Goal: Information Seeking & Learning: Learn about a topic

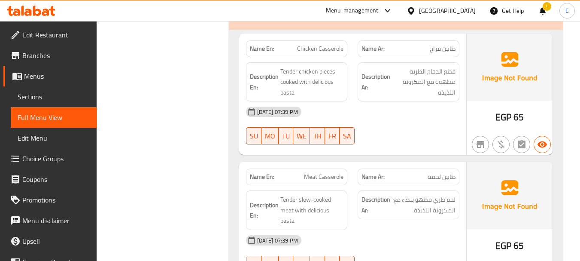
scroll to position [1802, 0]
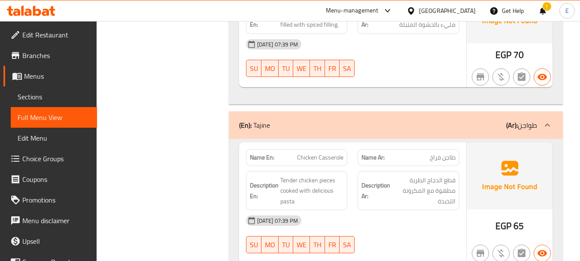
click at [416, 15] on icon at bounding box center [411, 10] width 9 height 9
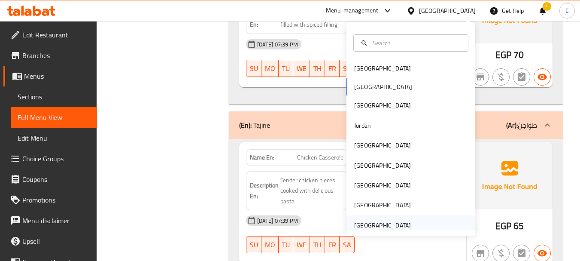
click at [371, 222] on div "[GEOGRAPHIC_DATA]" at bounding box center [382, 224] width 57 height 9
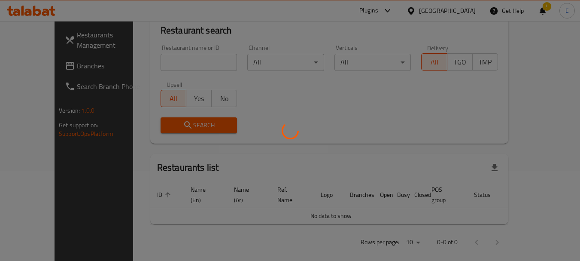
scroll to position [390, 0]
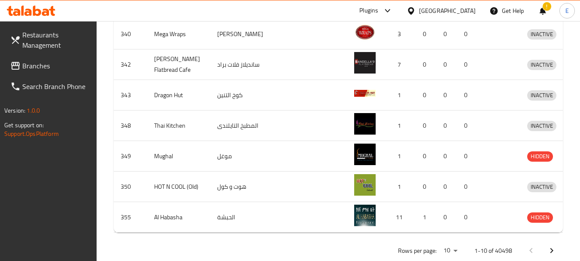
click at [49, 64] on span "Branches" at bounding box center [56, 66] width 68 height 10
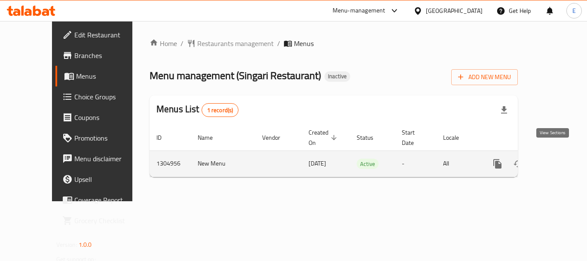
click at [561, 153] on link "enhanced table" at bounding box center [559, 163] width 21 height 21
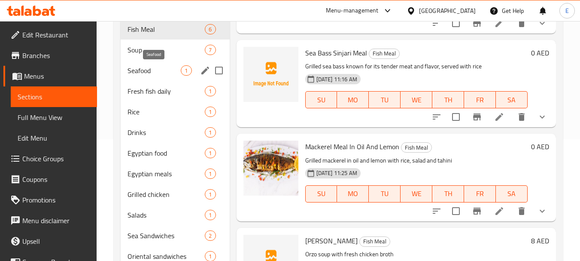
scroll to position [155, 0]
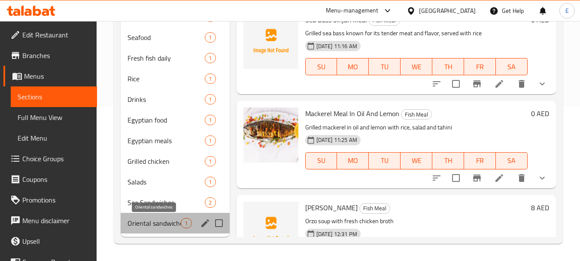
click at [152, 223] on span "Oriental sandwiches" at bounding box center [154, 223] width 53 height 10
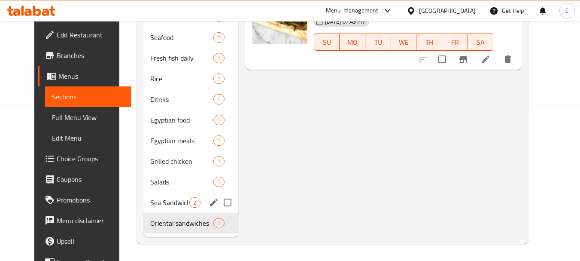
click at [152, 199] on span "Sea Sandwiches" at bounding box center [169, 202] width 39 height 10
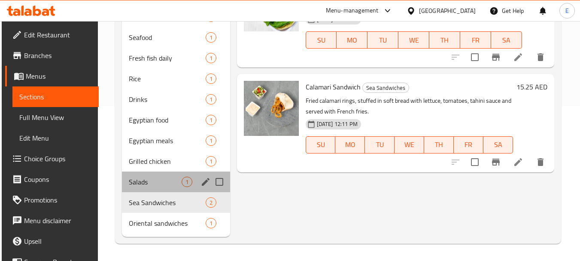
click at [153, 174] on div "Salads 1" at bounding box center [176, 181] width 108 height 21
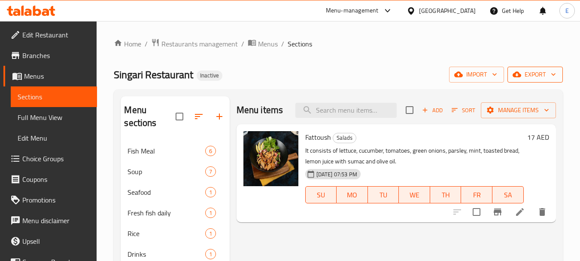
click at [528, 76] on span "export" at bounding box center [536, 74] width 42 height 11
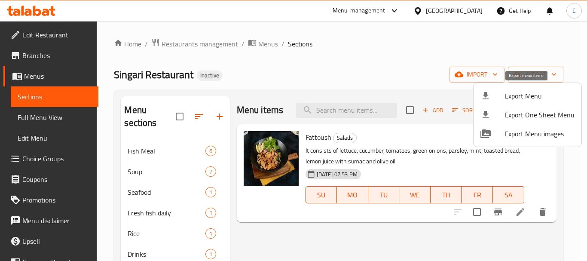
click at [487, 93] on icon at bounding box center [485, 95] width 6 height 7
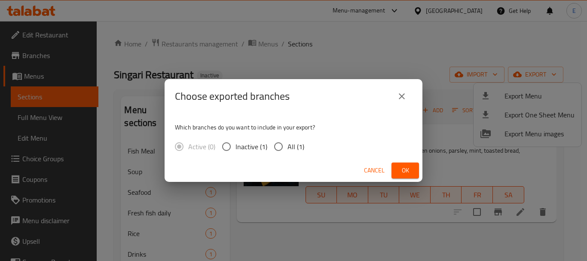
click at [400, 164] on button "Ok" at bounding box center [404, 170] width 27 height 16
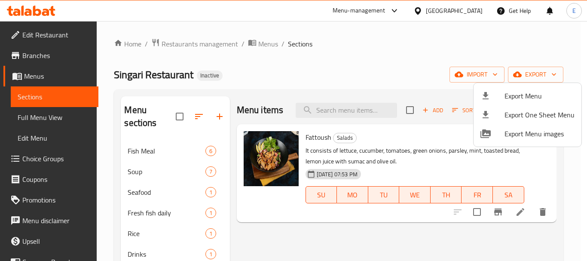
click at [49, 118] on div at bounding box center [293, 130] width 587 height 261
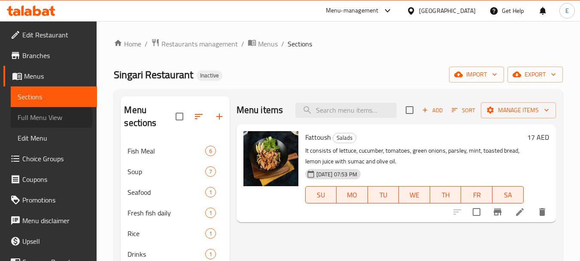
click at [49, 118] on span "Full Menu View" at bounding box center [54, 117] width 73 height 10
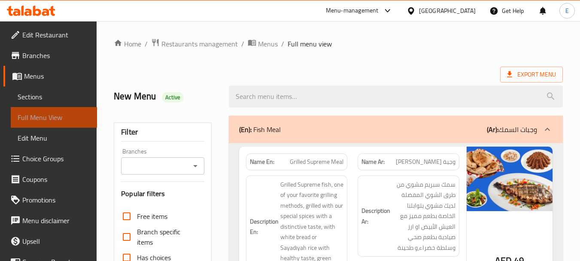
click at [54, 117] on span "Full Menu View" at bounding box center [54, 117] width 73 height 10
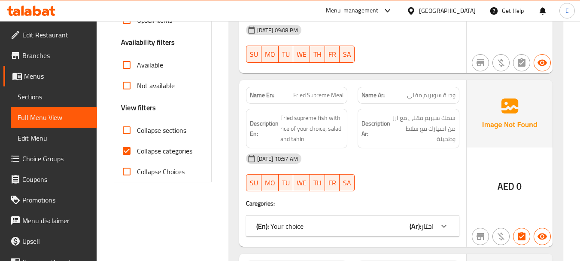
scroll to position [301, 0]
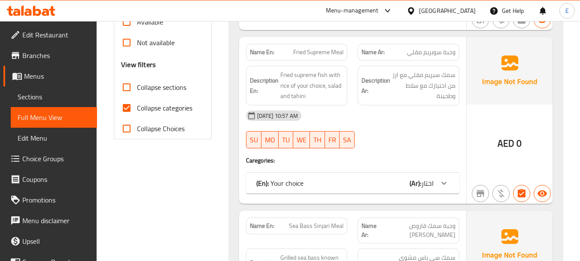
click at [128, 109] on input "Collapse categories" at bounding box center [126, 107] width 21 height 21
checkbox input "false"
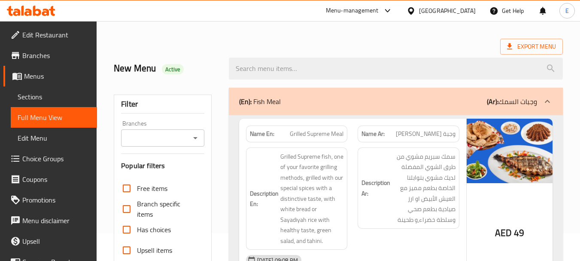
scroll to position [43, 0]
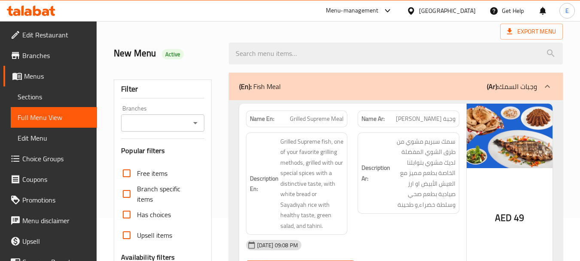
click at [422, 36] on div "New Menu Active" at bounding box center [339, 53] width 460 height 38
click at [40, 103] on link "Sections" at bounding box center [54, 96] width 86 height 21
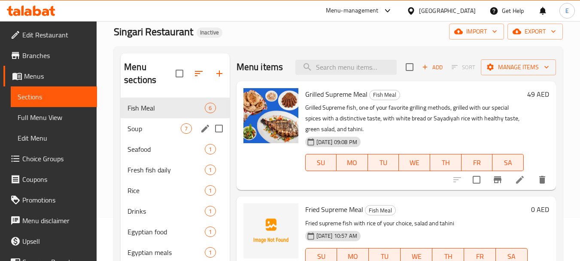
click at [145, 126] on span "Soup" at bounding box center [154, 128] width 53 height 10
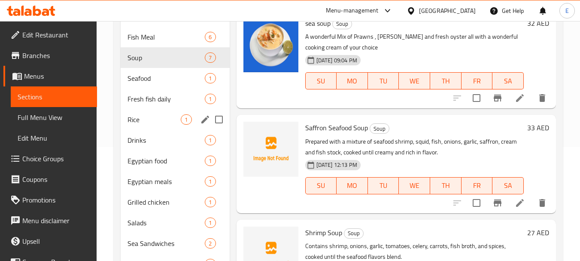
scroll to position [129, 0]
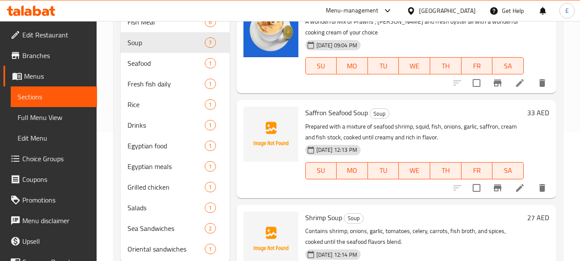
click at [42, 122] on span "Full Menu View" at bounding box center [54, 117] width 73 height 10
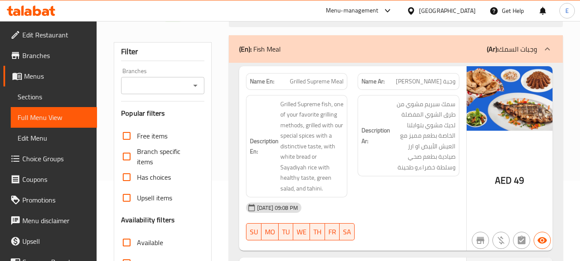
scroll to position [86, 0]
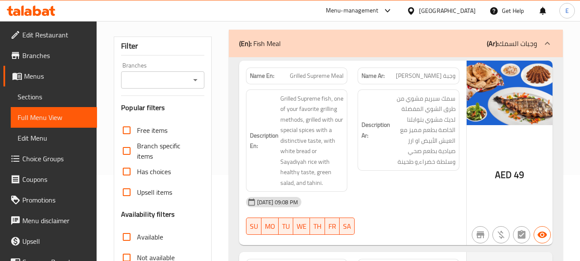
click at [494, 169] on div "AED 49" at bounding box center [510, 153] width 86 height 185
click at [499, 168] on span "AED" at bounding box center [503, 174] width 17 height 17
click at [299, 73] on span "Grilled Supreme Meal" at bounding box center [317, 75] width 54 height 9
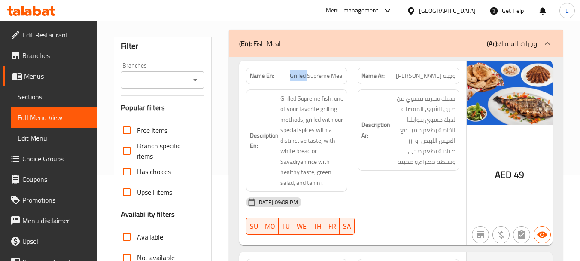
click at [299, 73] on span "Grilled Supreme Meal" at bounding box center [317, 75] width 54 height 9
click at [415, 77] on span "وجبة سبريم مشوي" at bounding box center [426, 75] width 60 height 9
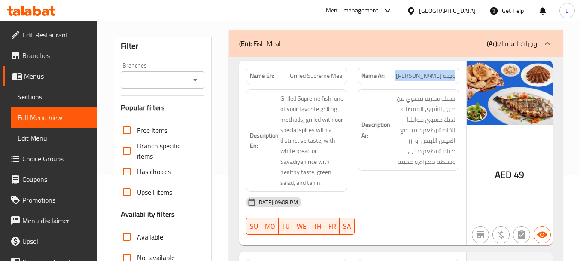
click at [415, 77] on span "وجبة سبريم مشوي" at bounding box center [426, 75] width 60 height 9
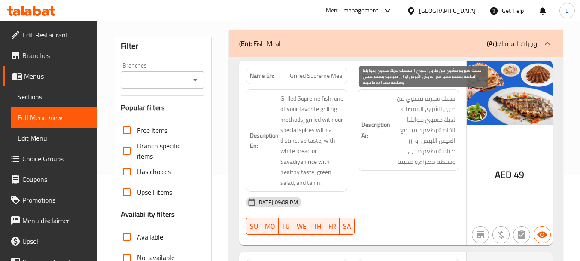
click at [423, 130] on span "سمك سبريم مشوي من طرق الشوي المفضلة لديك مشوي بتوابلنا الخاصة بطعم مميز مع العي…" at bounding box center [424, 130] width 64 height 74
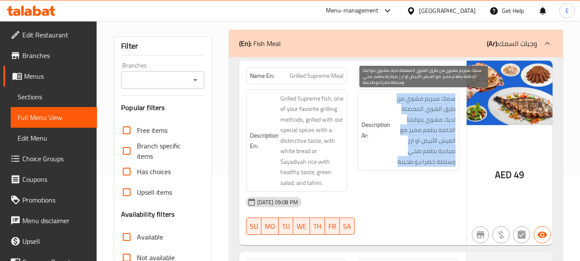
click at [423, 130] on span "سمك سبريم مشوي من طرق الشوي المفضلة لديك مشوي بتوابلنا الخاصة بطعم مميز مع العي…" at bounding box center [424, 130] width 64 height 74
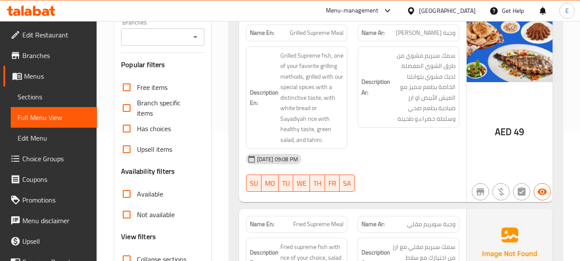
click at [426, 150] on div "10-08-2025 09:08 PM" at bounding box center [353, 159] width 224 height 21
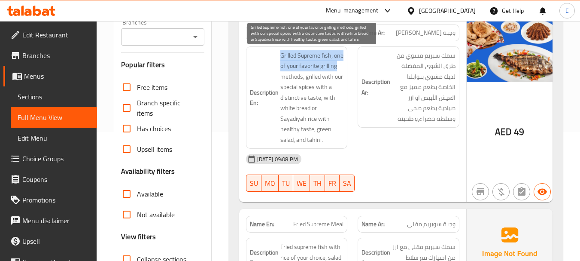
drag, startPoint x: 276, startPoint y: 51, endPoint x: 342, endPoint y: 64, distance: 66.9
click at [342, 64] on h6 "Description En: Grilled Supreme fish, one of your favorite grilling methods, gr…" at bounding box center [297, 97] width 94 height 95
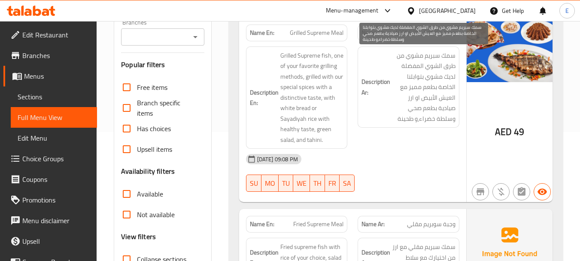
click at [405, 122] on span "سمك سبريم مشوي من طرق الشوي المفضلة لديك مشوي بتوابلنا الخاصة بطعم مميز مع العي…" at bounding box center [424, 87] width 64 height 74
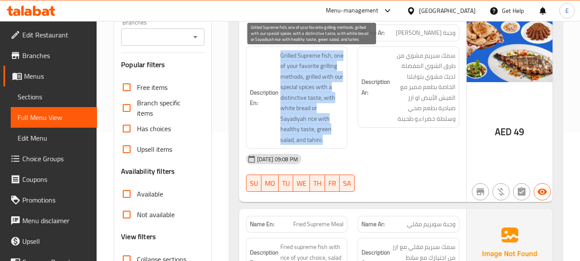
drag, startPoint x: 296, startPoint y: 55, endPoint x: 341, endPoint y: 131, distance: 87.6
click at [341, 131] on h6 "Description En: Grilled Supreme fish, one of your favorite grilling methods, gr…" at bounding box center [297, 97] width 94 height 95
click at [341, 131] on span "Grilled Supreme fish, one of your favorite grilling methods, grilled with our s…" at bounding box center [312, 97] width 64 height 95
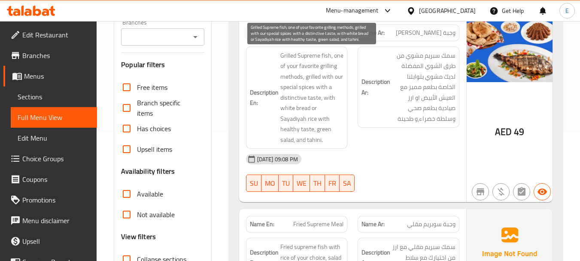
click at [342, 131] on span "Grilled Supreme fish, one of your favorite grilling methods, grilled with our s…" at bounding box center [312, 97] width 64 height 95
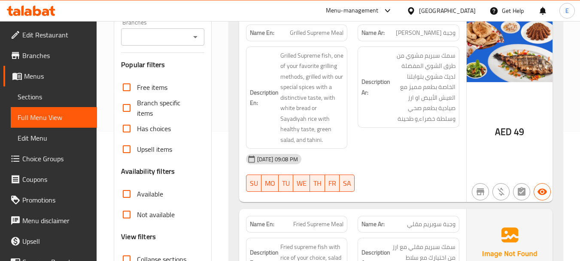
click at [345, 130] on div "Description En: Grilled Supreme fish, one of your favorite grilling methods, gr…" at bounding box center [297, 97] width 102 height 103
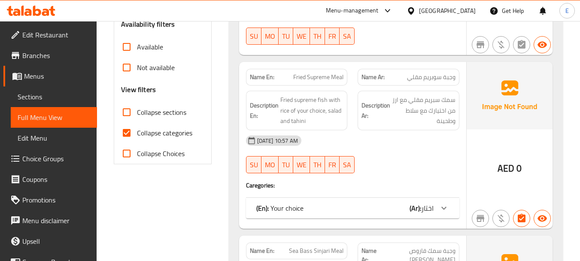
scroll to position [301, 0]
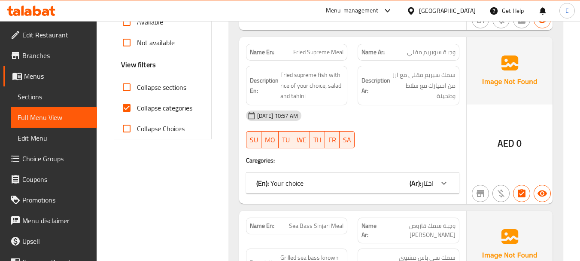
click at [388, 178] on div "(En): Your choice (Ar): اختار" at bounding box center [344, 183] width 177 height 10
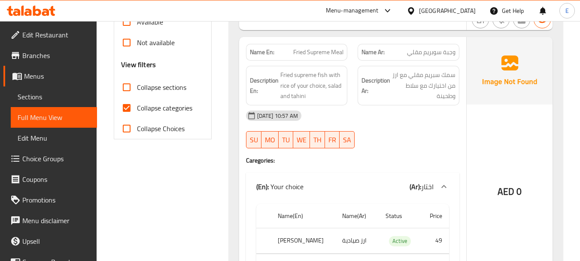
click at [429, 47] on div "Name Ar: وجبة سوبريم مقلي" at bounding box center [409, 52] width 102 height 17
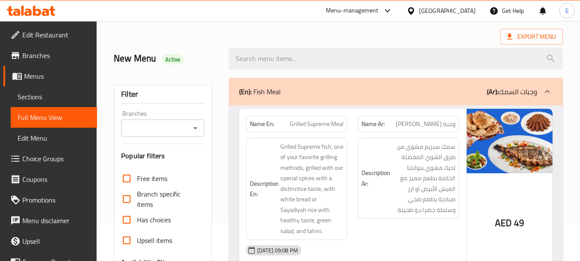
scroll to position [0, 0]
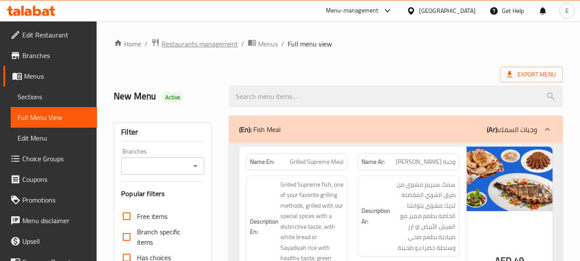
click at [207, 44] on span "Restaurants management" at bounding box center [199, 44] width 76 height 10
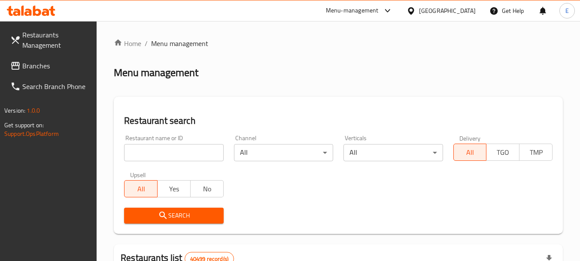
click at [36, 68] on span "Branches" at bounding box center [56, 66] width 68 height 10
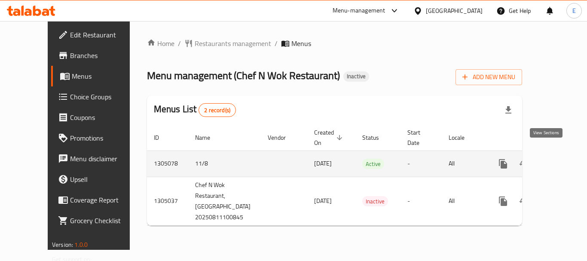
click at [560, 158] on icon "enhanced table" at bounding box center [565, 163] width 10 height 10
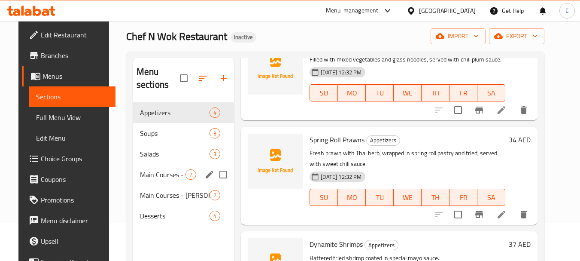
scroll to position [120, 0]
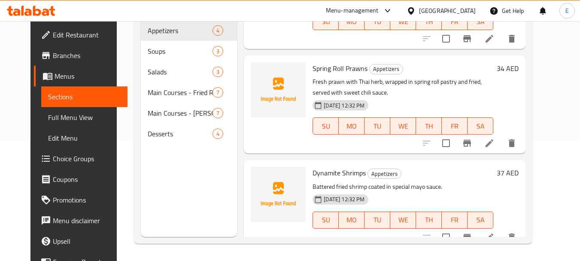
drag, startPoint x: 67, startPoint y: 113, endPoint x: 578, endPoint y: 6, distance: 522.3
click at [67, 113] on span "Full Menu View" at bounding box center [84, 117] width 73 height 10
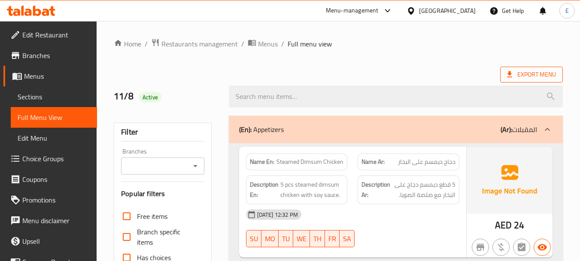
click at [518, 73] on span "Export Menu" at bounding box center [531, 74] width 49 height 11
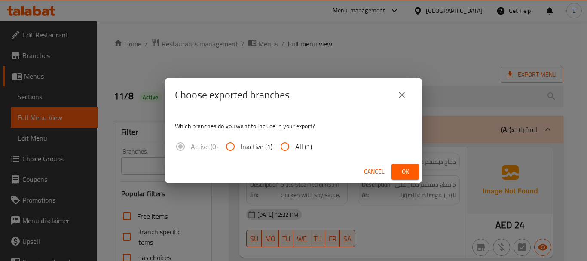
click at [305, 146] on span "All (1)" at bounding box center [303, 146] width 17 height 10
click at [295, 146] on input "All (1)" at bounding box center [284, 146] width 21 height 21
radio input "true"
click at [404, 172] on span "Ok" at bounding box center [405, 171] width 14 height 11
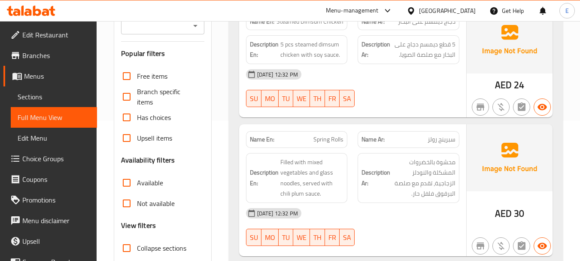
scroll to position [215, 0]
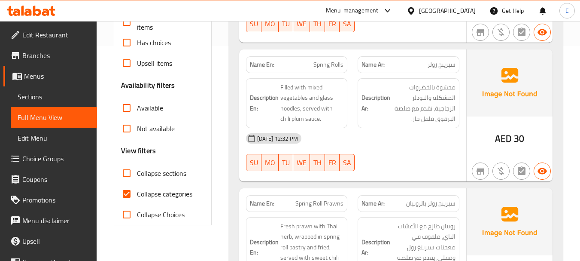
click at [128, 190] on input "Collapse categories" at bounding box center [126, 193] width 21 height 21
checkbox input "false"
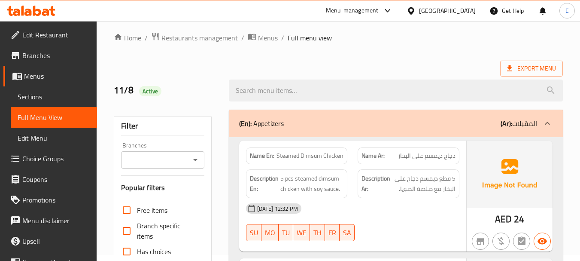
scroll to position [0, 0]
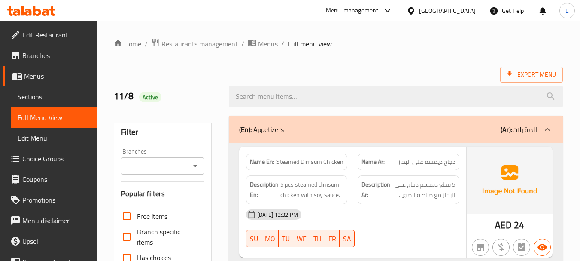
click at [405, 69] on div "Export Menu" at bounding box center [338, 75] width 449 height 16
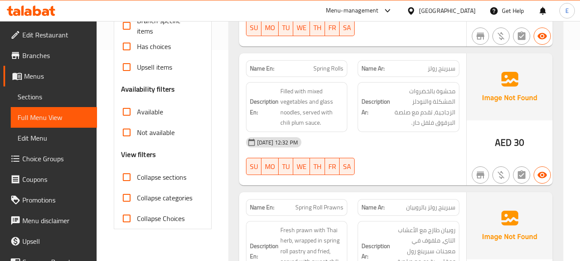
scroll to position [258, 0]
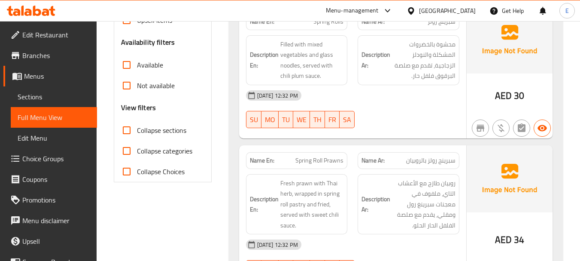
click at [38, 97] on span "Sections" at bounding box center [54, 96] width 73 height 10
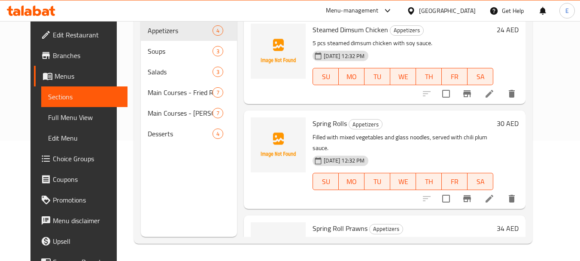
scroll to position [120, 0]
click at [55, 72] on span "Menus" at bounding box center [88, 76] width 66 height 10
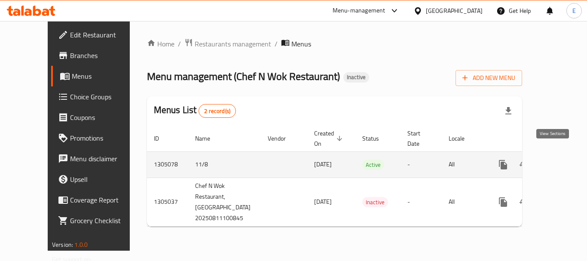
click at [560, 159] on icon "enhanced table" at bounding box center [565, 164] width 10 height 10
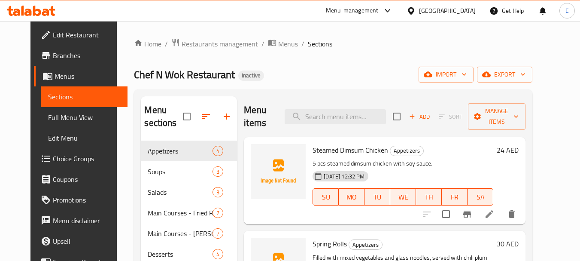
click at [53, 55] on span "Branches" at bounding box center [87, 55] width 68 height 10
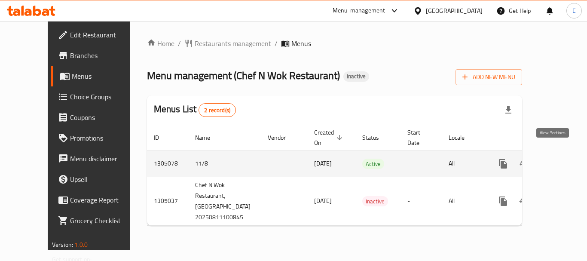
click at [560, 158] on icon "enhanced table" at bounding box center [565, 163] width 10 height 10
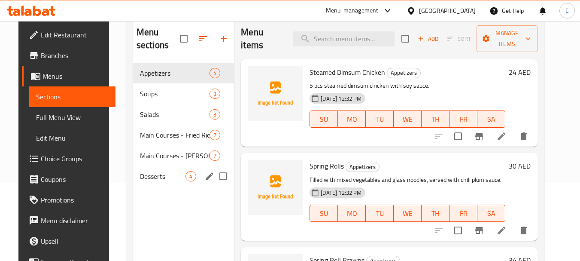
scroll to position [77, 0]
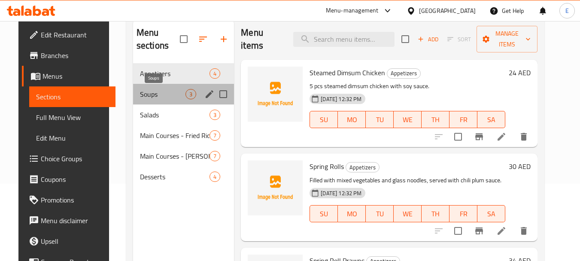
click at [173, 91] on span "Soups" at bounding box center [163, 94] width 46 height 10
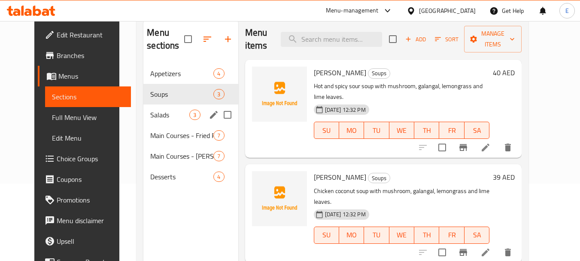
click at [168, 110] on span "Salads" at bounding box center [169, 115] width 39 height 10
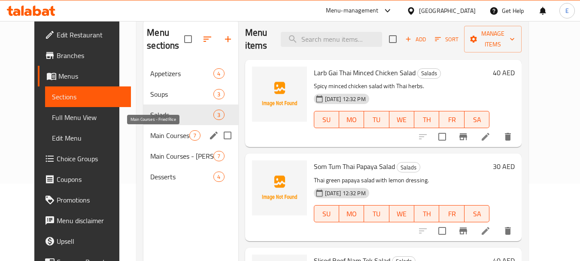
click at [158, 135] on span "Main Courses - Fried Rice" at bounding box center [169, 135] width 39 height 10
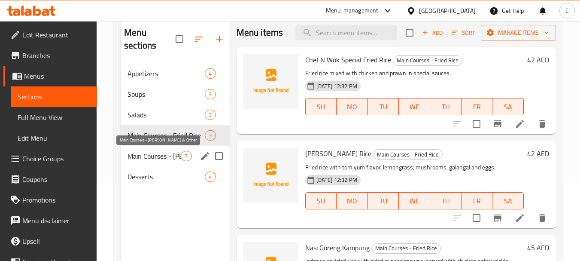
click at [166, 157] on span "Main Courses - Jasmine Rice & Other" at bounding box center [154, 156] width 53 height 10
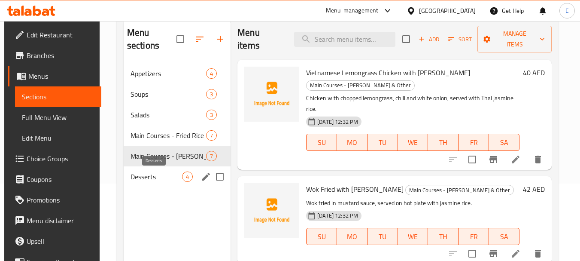
click at [165, 172] on span "Desserts" at bounding box center [157, 176] width 52 height 10
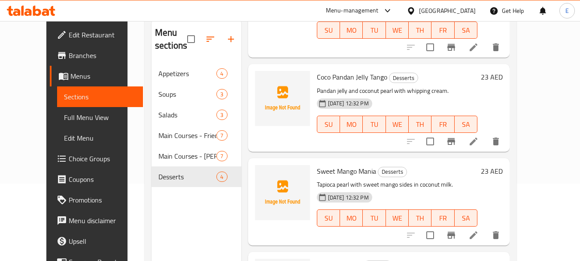
scroll to position [129, 0]
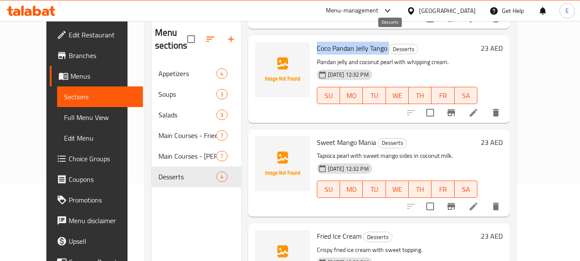
drag, startPoint x: 303, startPoint y: 35, endPoint x: 379, endPoint y: 33, distance: 75.6
click at [379, 39] on div "Coco Pandan Jelly Tango Desserts Pandan jelly and coconut pearl with whipping c…" at bounding box center [398, 79] width 168 height 80
copy h6 "Coco Pandan Jelly Tango"
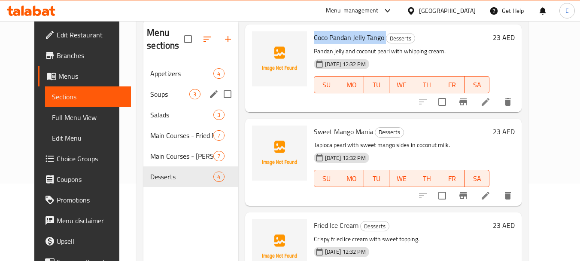
click at [150, 93] on span "Soups" at bounding box center [169, 94] width 39 height 10
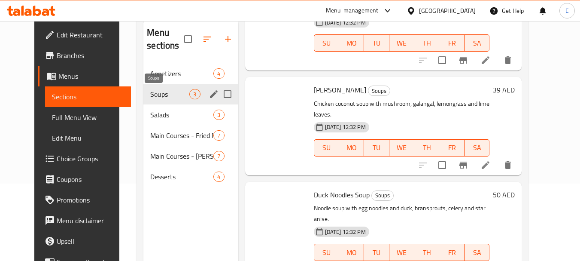
scroll to position [55, 0]
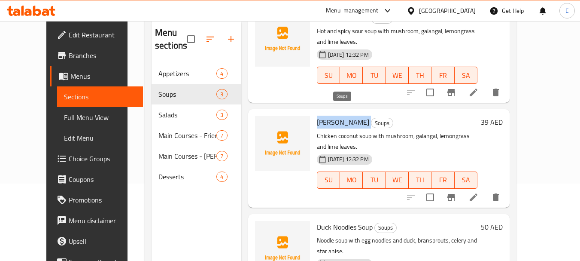
drag, startPoint x: 305, startPoint y: 112, endPoint x: 332, endPoint y: 113, distance: 26.6
click at [332, 116] on h6 "Tom Kha Soups" at bounding box center [397, 122] width 161 height 12
copy h6 "Tom Kha"
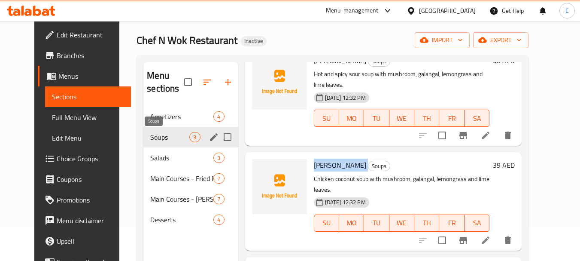
scroll to position [0, 0]
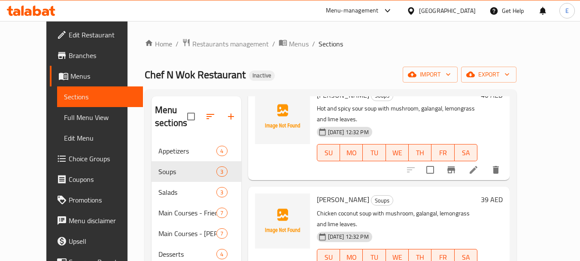
click at [321, 81] on div "Chef N Wok Restaurant Inactive import export" at bounding box center [331, 75] width 372 height 16
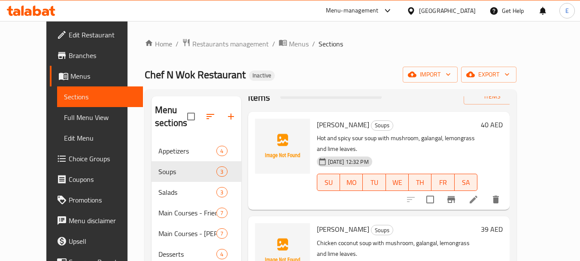
scroll to position [12, 0]
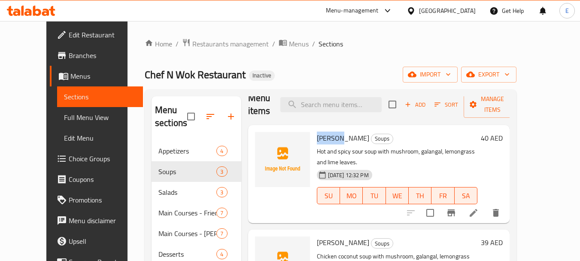
drag, startPoint x: 307, startPoint y: 137, endPoint x: 330, endPoint y: 139, distance: 23.7
click at [330, 139] on span "Tom Yam" at bounding box center [343, 137] width 52 height 13
copy span "Tom Yam"
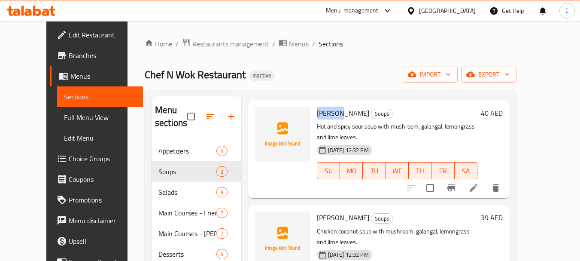
scroll to position [55, 0]
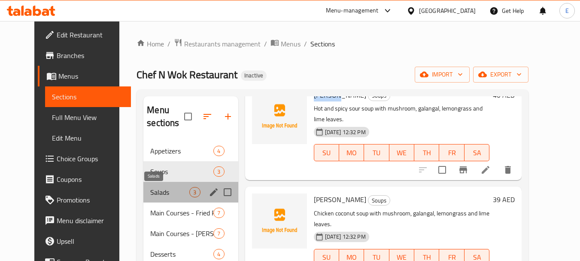
click at [158, 187] on span "Salads" at bounding box center [169, 192] width 39 height 10
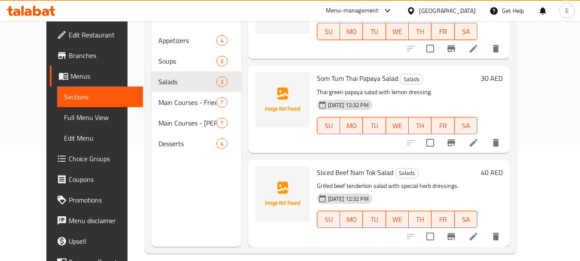
scroll to position [120, 0]
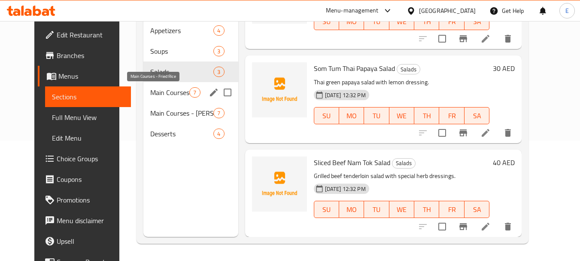
click at [157, 93] on span "Main Courses - Fried Rice" at bounding box center [169, 92] width 39 height 10
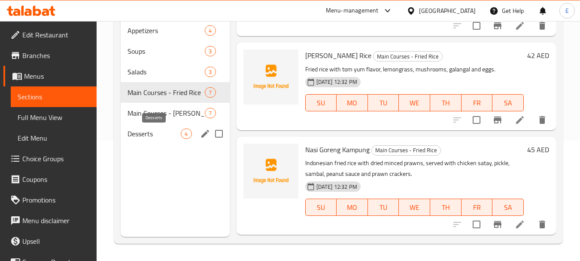
click at [151, 128] on span "Desserts" at bounding box center [154, 133] width 53 height 10
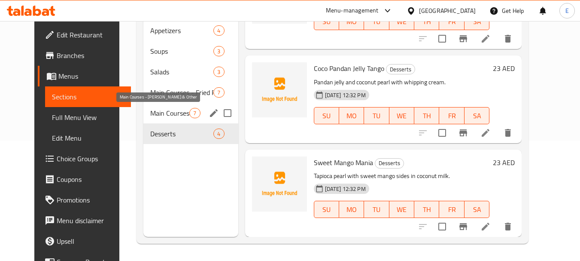
click at [150, 116] on span "Main Courses - Jasmine Rice & Other" at bounding box center [169, 113] width 39 height 10
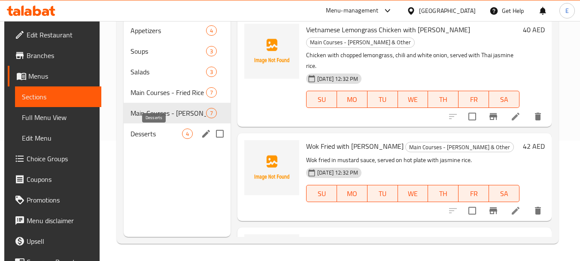
click at [145, 135] on span "Desserts" at bounding box center [157, 133] width 52 height 10
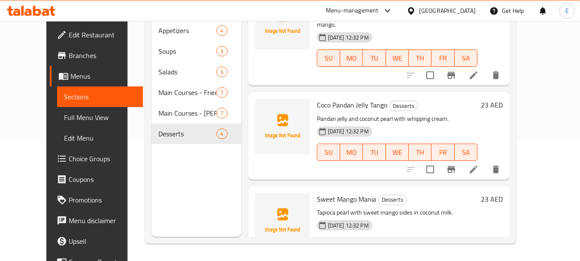
scroll to position [43, 0]
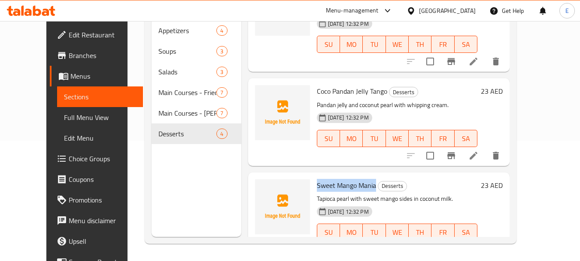
drag, startPoint x: 304, startPoint y: 168, endPoint x: 365, endPoint y: 171, distance: 60.6
click at [365, 176] on div "Sweet Mango Mania Desserts Tapioca pearl with sweet mango sides in coconut milk…" at bounding box center [398, 216] width 168 height 80
copy span "Sweet Mango Mania"
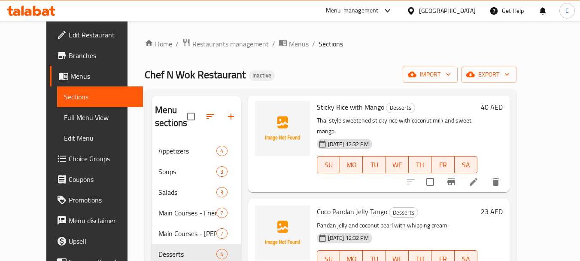
scroll to position [0, 0]
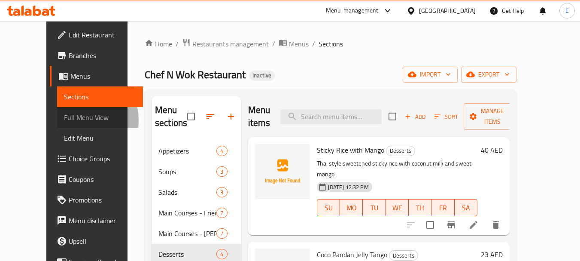
click at [64, 120] on span "Full Menu View" at bounding box center [100, 117] width 73 height 10
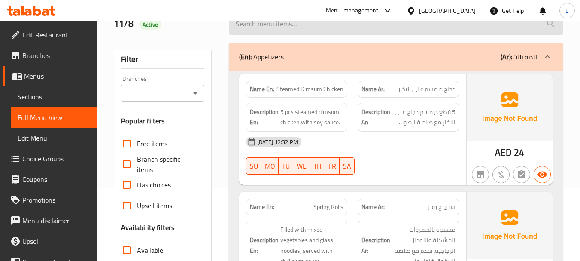
scroll to position [86, 0]
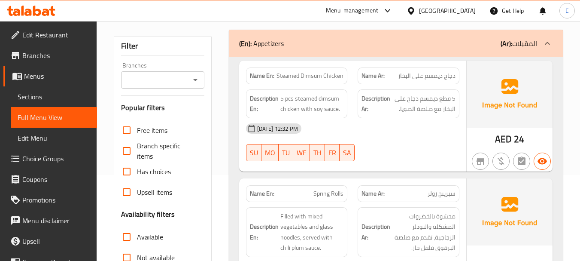
click at [508, 144] on span "AED" at bounding box center [503, 139] width 17 height 17
click at [315, 80] on span "Steamed Dimsum Chicken" at bounding box center [310, 75] width 67 height 9
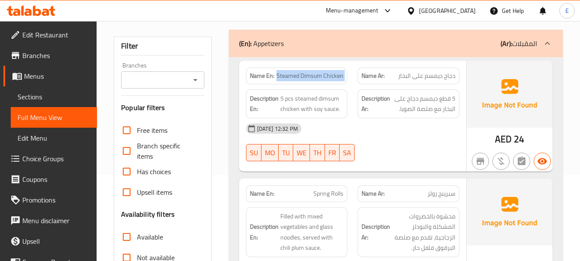
click at [315, 80] on span "Steamed Dimsum Chicken" at bounding box center [310, 75] width 67 height 9
click at [407, 80] on span "دجاج ديمسم على البخار" at bounding box center [427, 75] width 58 height 9
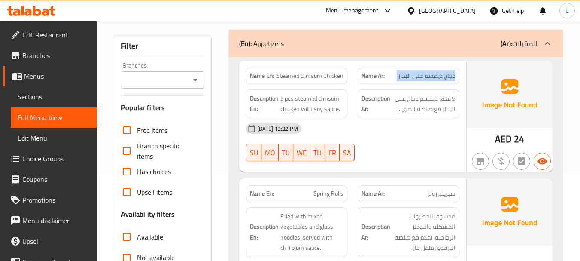
click at [407, 80] on span "دجاج ديمسم على البخار" at bounding box center [427, 75] width 58 height 9
click at [427, 129] on div "11-08-2025 12:32 PM" at bounding box center [353, 128] width 224 height 21
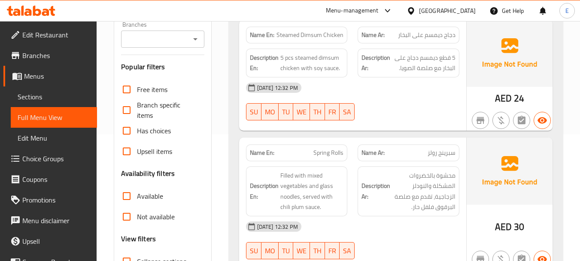
scroll to position [129, 0]
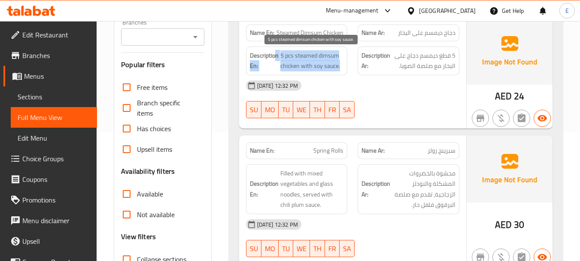
drag, startPoint x: 276, startPoint y: 56, endPoint x: 341, endPoint y: 69, distance: 66.5
click at [341, 69] on h6 "Description En: 5 pcs steamed dimsum chicken with soy sauce." at bounding box center [297, 60] width 94 height 21
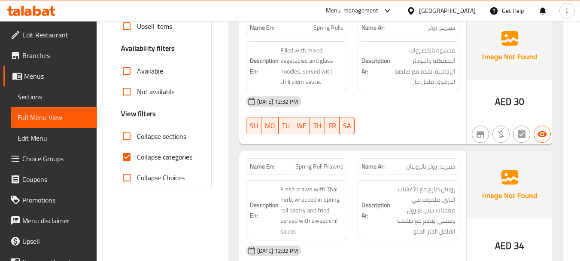
scroll to position [258, 0]
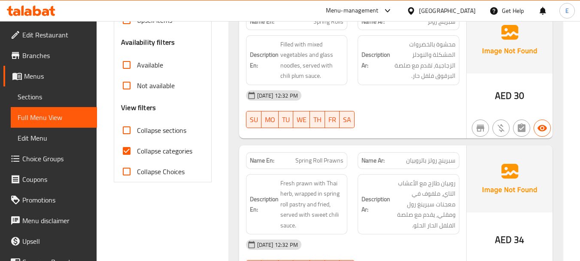
click at [506, 101] on span "AED" at bounding box center [503, 95] width 17 height 17
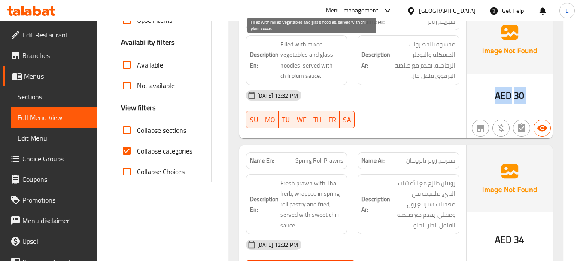
scroll to position [215, 0]
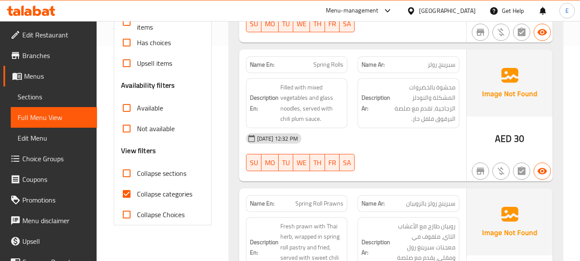
click at [322, 60] on span "Spring Rolls" at bounding box center [329, 64] width 30 height 9
click at [423, 65] on p "Name Ar: سبرينج رولز" at bounding box center [409, 64] width 94 height 9
click at [424, 65] on p "Name Ar: سبرينج رولز" at bounding box center [409, 64] width 94 height 9
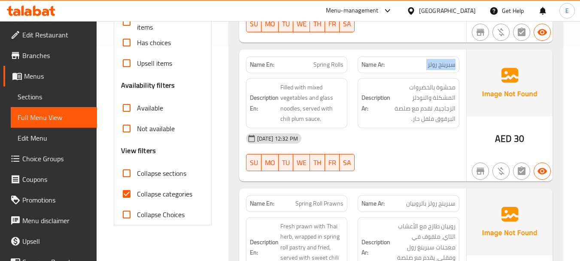
click at [424, 65] on p "Name Ar: سبرينج رولز" at bounding box center [409, 64] width 94 height 9
click at [417, 113] on span "محشوة بالخضروات المشكلة والنودلز الزجاجية، تقدم مع صلصة البرقوق فلفل حار." at bounding box center [424, 103] width 64 height 42
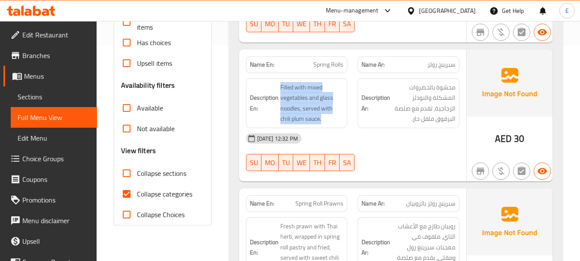
drag, startPoint x: 280, startPoint y: 82, endPoint x: 345, endPoint y: 120, distance: 76.2
click at [345, 120] on div "Description En: Filled with mixed vegetables and glass noodles, served with chi…" at bounding box center [297, 103] width 102 height 50
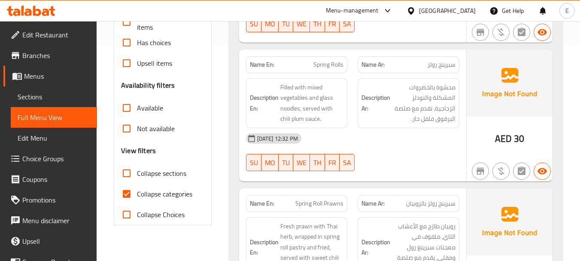
click at [345, 120] on div "Description En: Filled with mixed vegetables and glass noodles, served with chi…" at bounding box center [297, 103] width 102 height 50
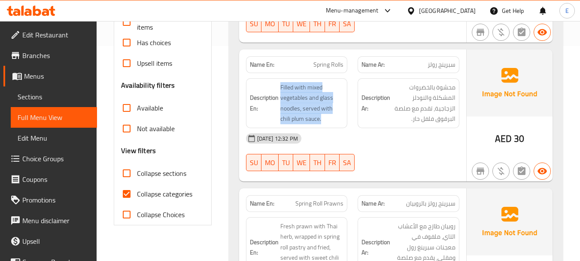
click at [345, 121] on div "Description En: Filled with mixed vegetables and glass noodles, served with chi…" at bounding box center [297, 103] width 102 height 50
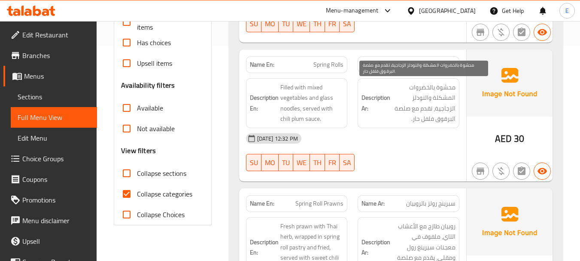
click at [443, 110] on span "محشوة بالخضروات المشكلة والنودلز الزجاجية، تقدم مع صلصة البرقوق فلفل حار." at bounding box center [424, 103] width 64 height 42
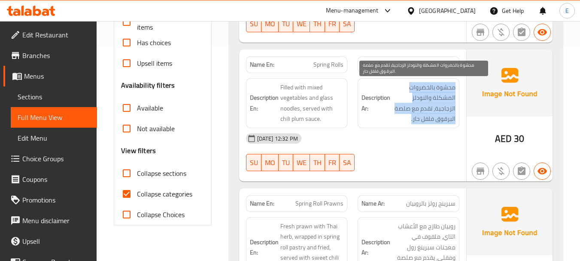
click at [443, 110] on span "محشوة بالخضروات المشكلة والنودلز الزجاجية، تقدم مع صلصة البرقوق فلفل حار." at bounding box center [424, 103] width 64 height 42
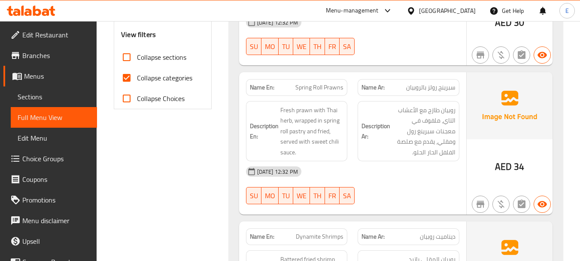
scroll to position [344, 0]
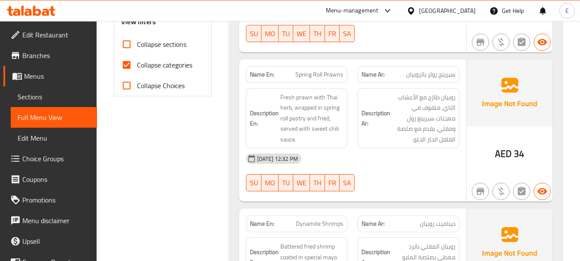
click at [509, 146] on span "AED" at bounding box center [503, 153] width 17 height 17
click at [321, 76] on span "Spring Roll Prawns" at bounding box center [319, 74] width 48 height 9
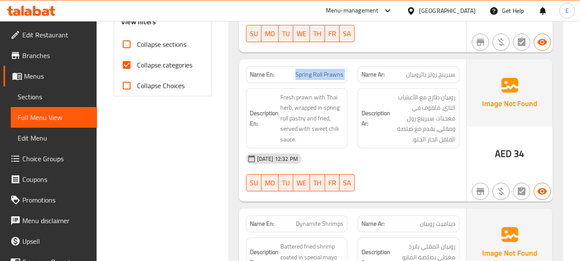
click at [321, 76] on span "Spring Roll Prawns" at bounding box center [319, 74] width 48 height 9
click at [428, 73] on span "سبرينج رولز بالروبيان" at bounding box center [430, 74] width 49 height 9
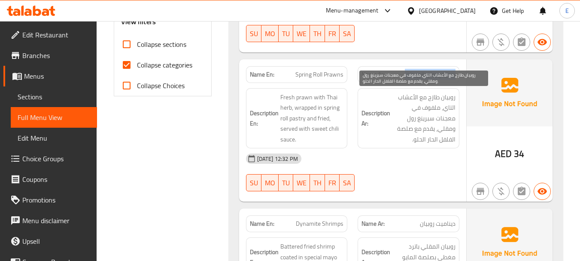
scroll to position [387, 0]
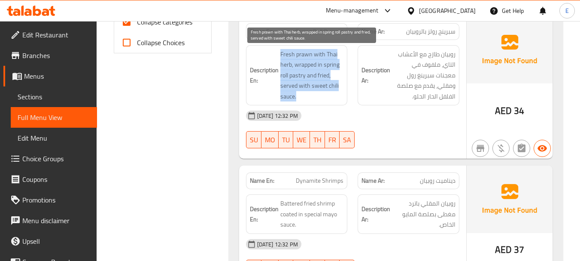
drag, startPoint x: 277, startPoint y: 52, endPoint x: 341, endPoint y: 91, distance: 75.4
click at [341, 91] on h6 "Description En: Fresh prawn with Thai herb, wrapped in spring roll pastry and f…" at bounding box center [297, 75] width 94 height 53
click at [341, 91] on span "Fresh prawn with Thai herb, wrapped in spring roll pastry and fried, served wit…" at bounding box center [312, 75] width 64 height 53
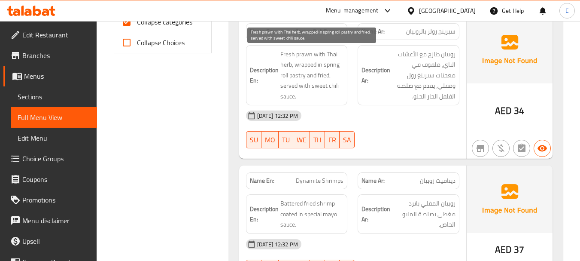
click at [341, 91] on span "Fresh prawn with Thai herb, wrapped in spring roll pastry and fried, served wit…" at bounding box center [312, 75] width 64 height 53
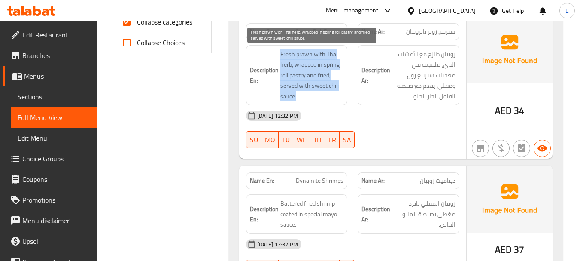
click at [341, 91] on span "Fresh prawn with Thai herb, wrapped in spring roll pastry and fried, served wit…" at bounding box center [312, 75] width 64 height 53
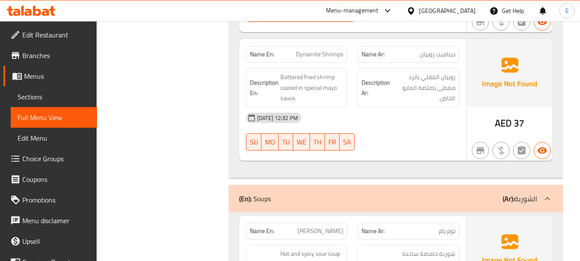
scroll to position [515, 0]
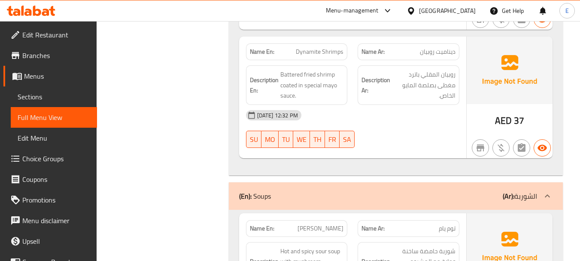
click at [320, 50] on span "Dynamite Shrimps" at bounding box center [320, 51] width 48 height 9
click at [448, 45] on div "Name Ar: ديناميت روبيان" at bounding box center [409, 51] width 102 height 17
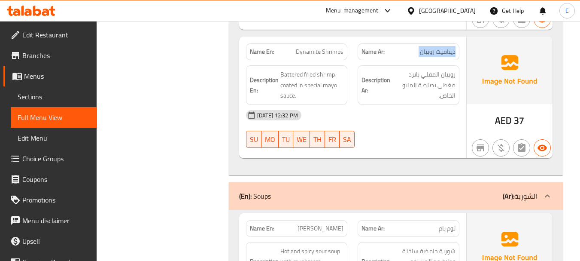
click at [448, 45] on div "Name Ar: ديناميت روبيان" at bounding box center [409, 51] width 102 height 17
click at [412, 122] on div "11-08-2025 12:32 PM" at bounding box center [353, 115] width 224 height 21
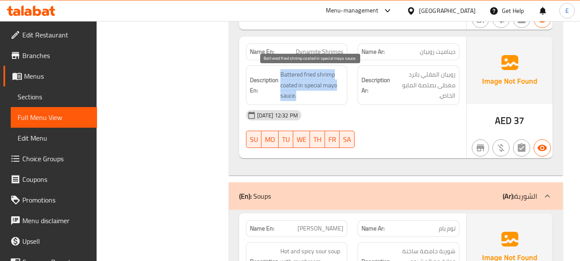
drag, startPoint x: 278, startPoint y: 68, endPoint x: 337, endPoint y: 93, distance: 63.9
click at [337, 93] on div "Description En: Battered fried shrimp coated in special mayo sauce." at bounding box center [297, 85] width 102 height 40
click at [337, 93] on span "Battered fried shrimp coated in special mayo sauce." at bounding box center [312, 85] width 64 height 32
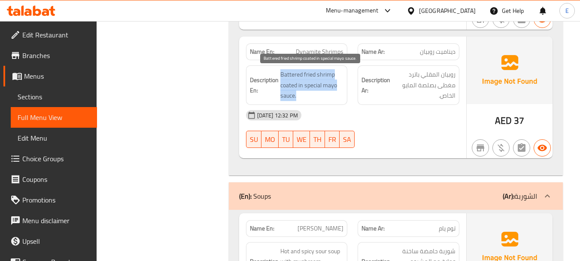
click at [337, 93] on span "Battered fried shrimp coated in special mayo sauce." at bounding box center [312, 85] width 64 height 32
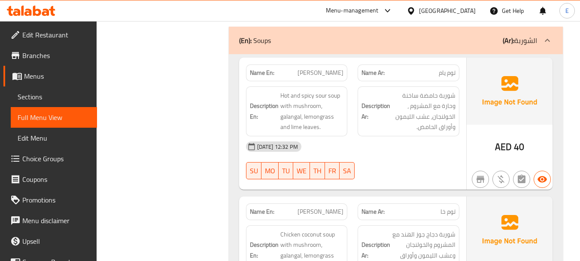
scroll to position [687, 0]
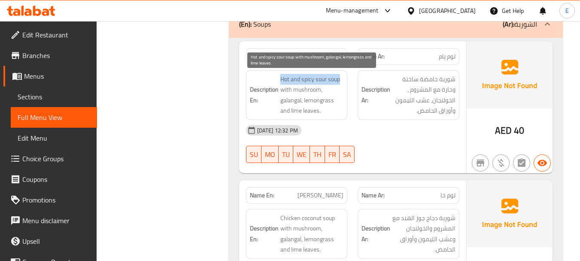
drag, startPoint x: 276, startPoint y: 75, endPoint x: 343, endPoint y: 79, distance: 67.1
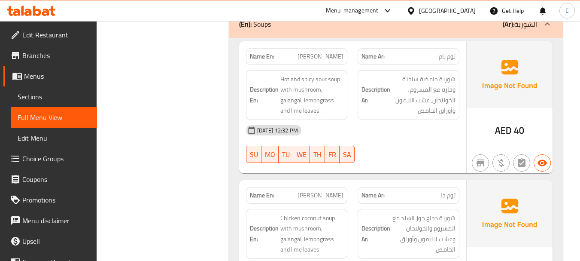
drag, startPoint x: 359, startPoint y: 115, endPoint x: 285, endPoint y: 78, distance: 83.0
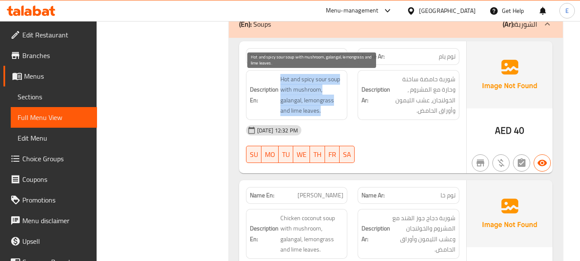
drag, startPoint x: 278, startPoint y: 75, endPoint x: 329, endPoint y: 113, distance: 63.2
click at [329, 113] on span "Hot and spicy sour soup with mushroom, galangal, lemongrass and lime leaves." at bounding box center [312, 95] width 64 height 42
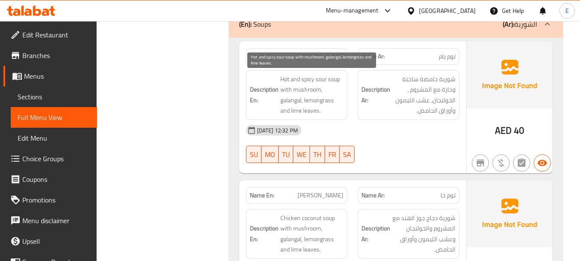
click at [329, 113] on span "Hot and spicy sour soup with mushroom, galangal, lemongrass and lime leaves." at bounding box center [312, 95] width 64 height 42
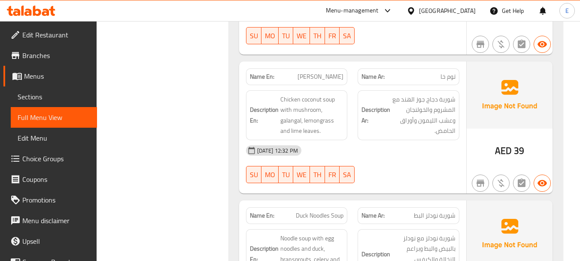
scroll to position [816, 0]
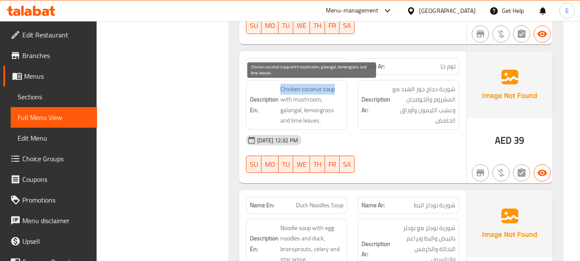
drag, startPoint x: 285, startPoint y: 88, endPoint x: 338, endPoint y: 89, distance: 52.4
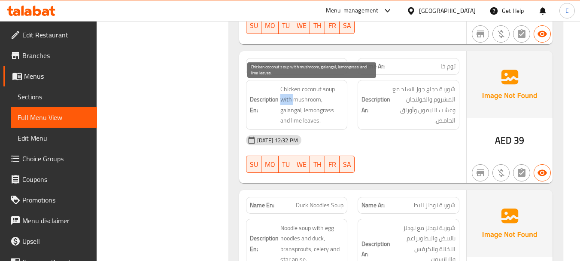
click at [284, 96] on span "Chicken coconut soup with mushroom, galangal, lemongrass and lime leaves." at bounding box center [312, 105] width 64 height 42
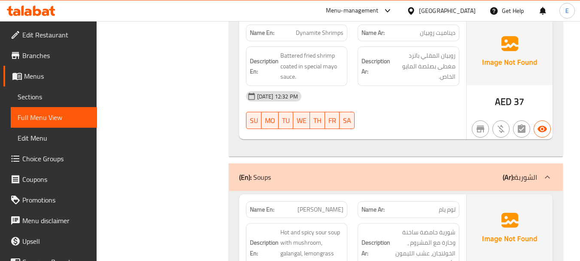
scroll to position [429, 0]
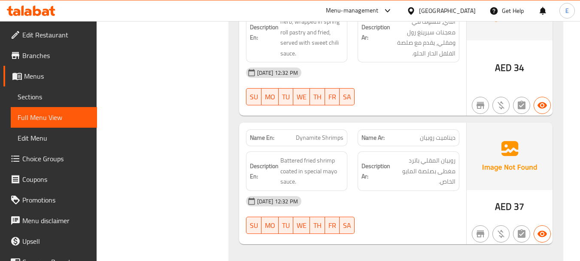
click at [461, 7] on div "[GEOGRAPHIC_DATA]" at bounding box center [447, 10] width 57 height 9
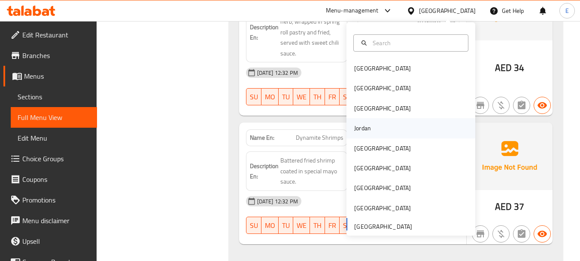
click at [362, 129] on div "Jordan" at bounding box center [362, 127] width 17 height 9
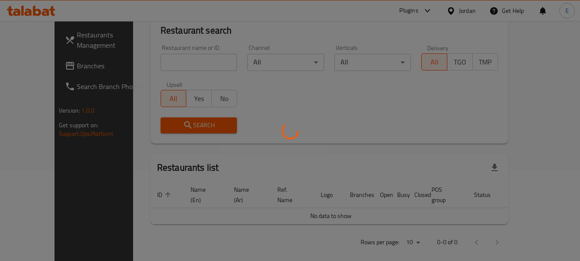
scroll to position [426, 0]
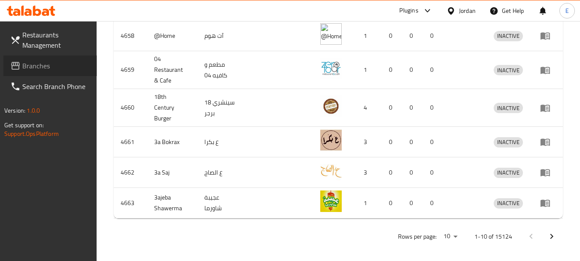
click at [22, 73] on link "Branches" at bounding box center [50, 65] width 94 height 21
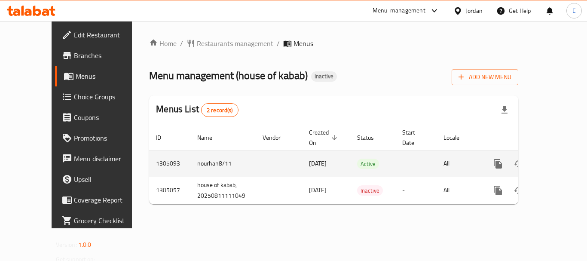
click at [555, 158] on icon "enhanced table" at bounding box center [559, 163] width 10 height 10
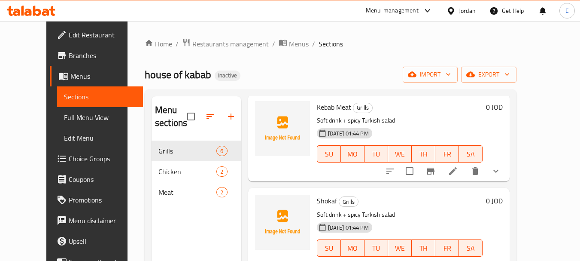
scroll to position [86, 0]
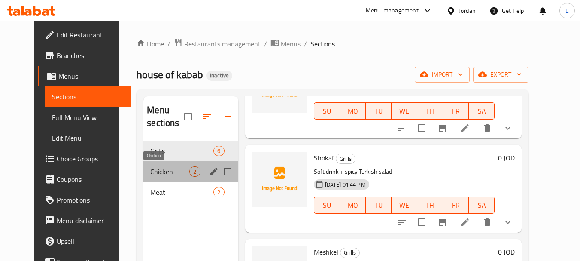
click at [173, 171] on span "Chicken" at bounding box center [169, 171] width 39 height 10
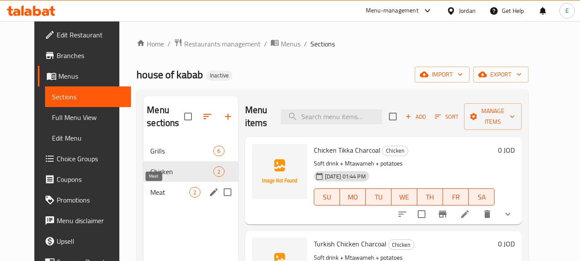
click at [175, 191] on span "Meat" at bounding box center [169, 192] width 39 height 10
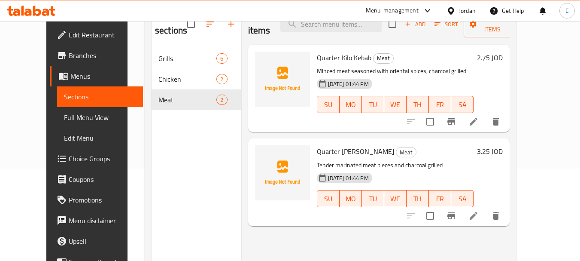
scroll to position [77, 0]
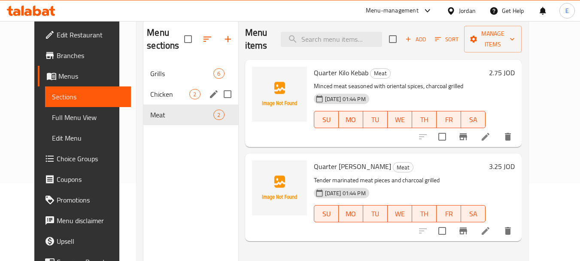
click at [158, 76] on span "Grills" at bounding box center [181, 73] width 63 height 10
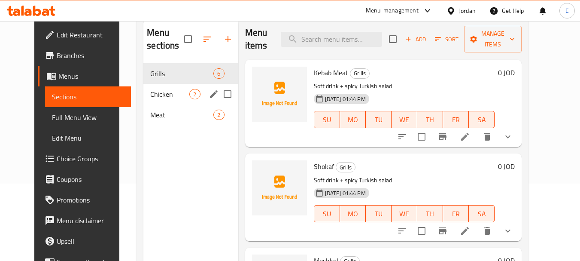
click at [169, 101] on div "Chicken 2" at bounding box center [190, 94] width 94 height 21
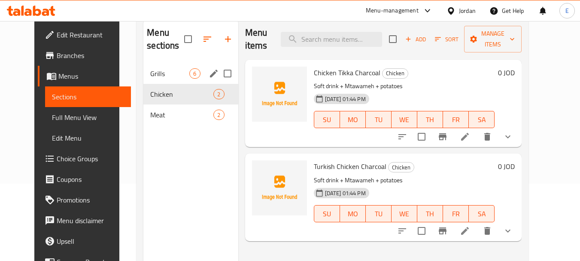
click at [172, 76] on span "Grills" at bounding box center [169, 73] width 39 height 10
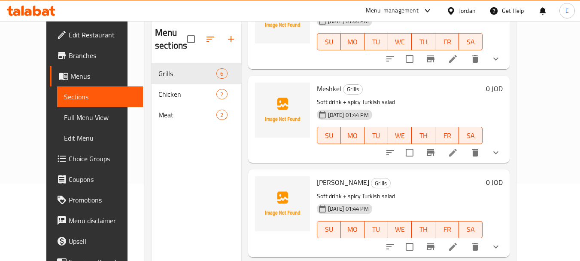
scroll to position [337, 0]
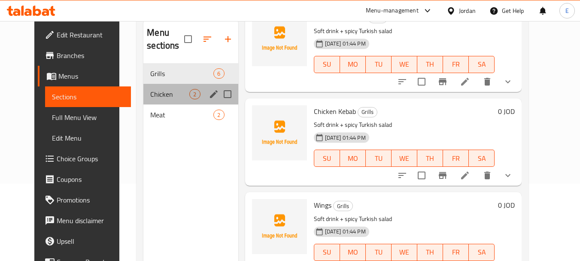
click at [176, 86] on div "Chicken 2" at bounding box center [190, 94] width 94 height 21
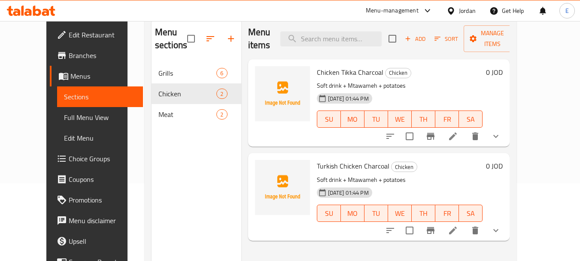
scroll to position [77, 0]
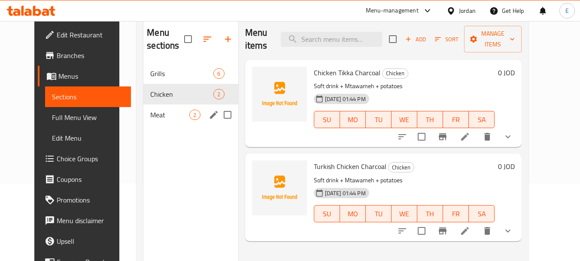
click at [176, 115] on span "Meat" at bounding box center [169, 115] width 39 height 10
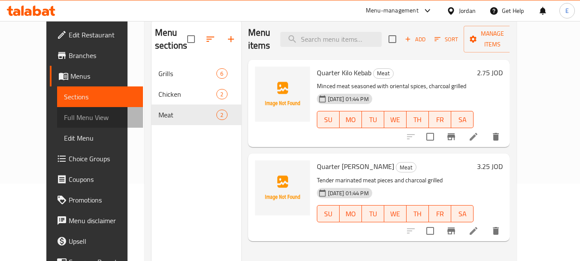
click at [58, 110] on link "Full Menu View" at bounding box center [100, 117] width 86 height 21
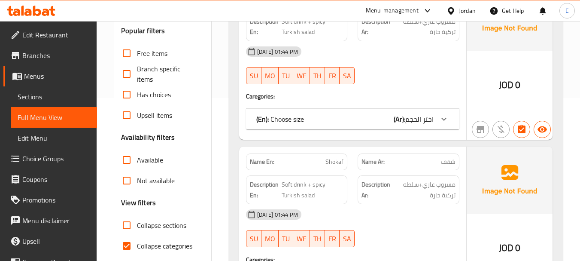
scroll to position [206, 0]
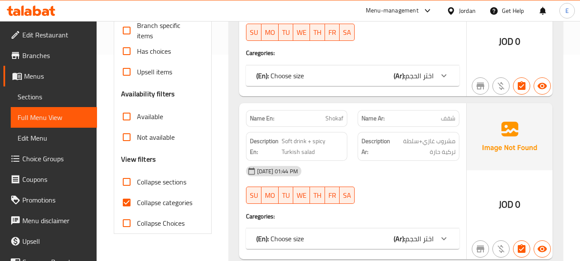
click at [125, 200] on input "Collapse categories" at bounding box center [126, 202] width 21 height 21
checkbox input "false"
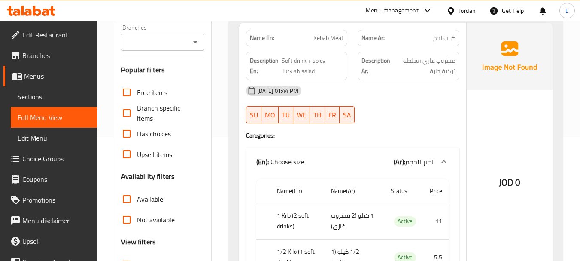
scroll to position [0, 0]
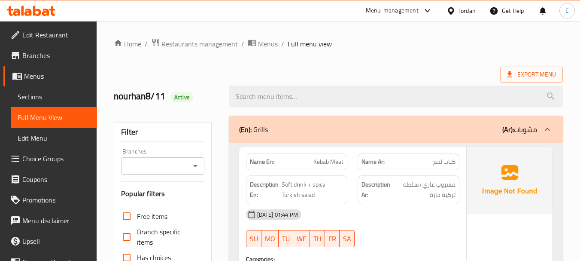
click at [414, 69] on div "Export Menu" at bounding box center [338, 75] width 449 height 16
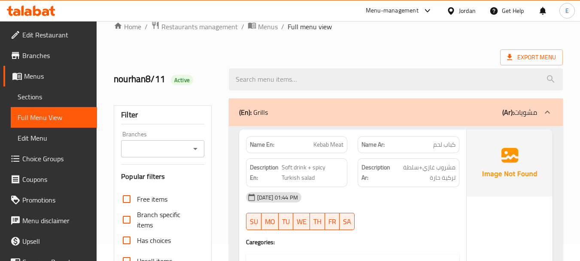
scroll to position [43, 0]
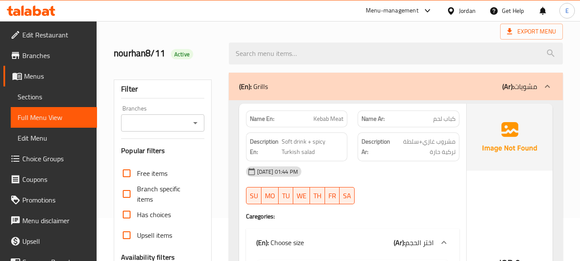
click at [60, 97] on span "Sections" at bounding box center [54, 96] width 73 height 10
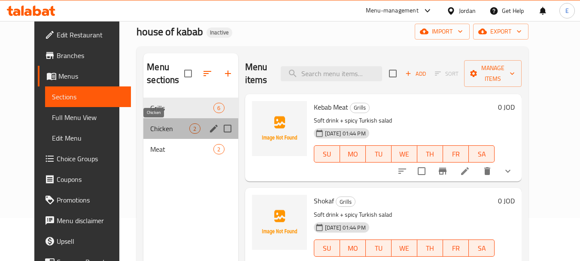
click at [153, 125] on span "Chicken" at bounding box center [169, 128] width 39 height 10
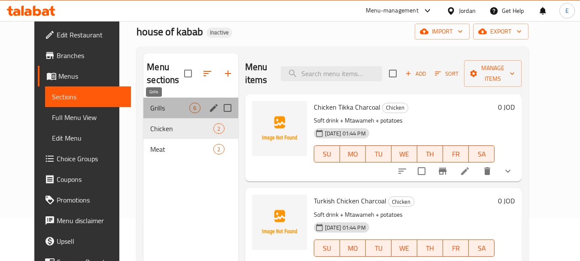
click at [155, 106] on span "Grills" at bounding box center [169, 108] width 39 height 10
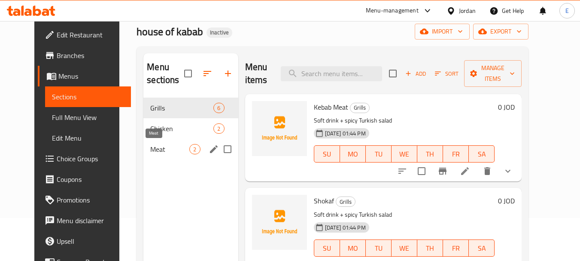
click at [150, 152] on span "Meat" at bounding box center [169, 149] width 39 height 10
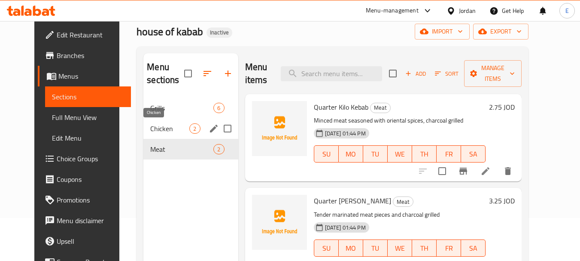
click at [150, 125] on span "Chicken" at bounding box center [169, 128] width 39 height 10
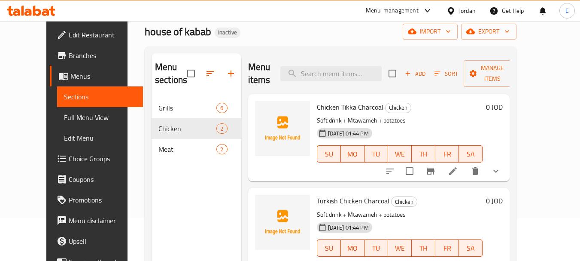
drag, startPoint x: 62, startPoint y: 117, endPoint x: 66, endPoint y: 2, distance: 114.7
click at [64, 116] on span "Full Menu View" at bounding box center [100, 117] width 73 height 10
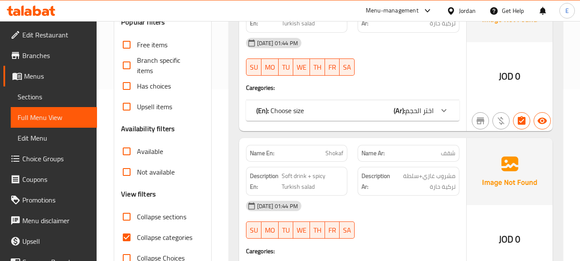
scroll to position [172, 0]
click at [125, 234] on input "Collapse categories" at bounding box center [126, 236] width 21 height 21
checkbox input "false"
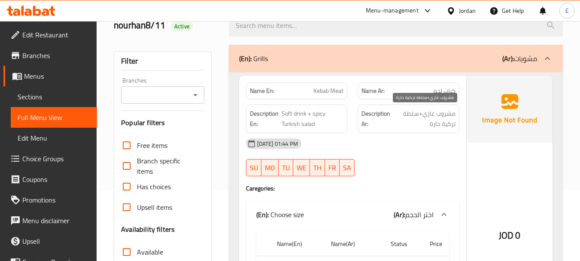
scroll to position [86, 0]
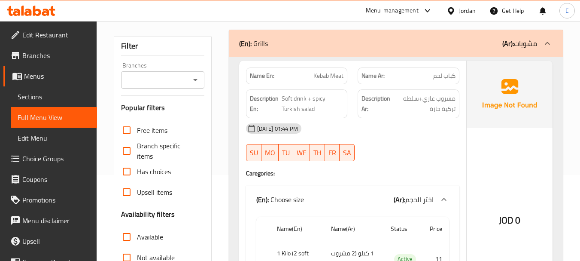
click at [437, 152] on div "11-08-2025 01:44 PM SU MO TU WE TH FR SA" at bounding box center [353, 142] width 224 height 48
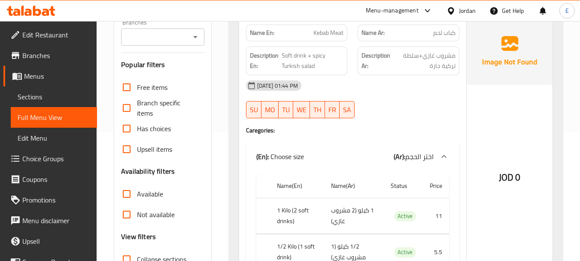
click at [454, 32] on span "كباب لحم" at bounding box center [444, 32] width 22 height 9
click at [320, 32] on span "Kebab Meat" at bounding box center [329, 32] width 30 height 9
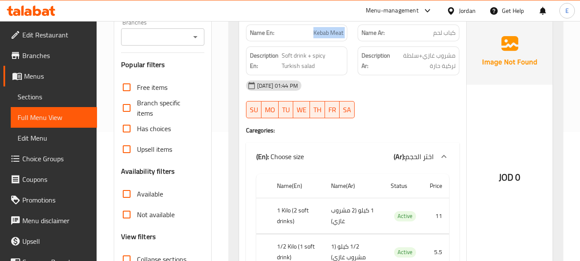
click at [320, 32] on span "Kebab Meat" at bounding box center [329, 32] width 30 height 9
click at [417, 115] on div at bounding box center [409, 118] width 112 height 10
click at [443, 35] on span "كباب لحم" at bounding box center [444, 32] width 22 height 9
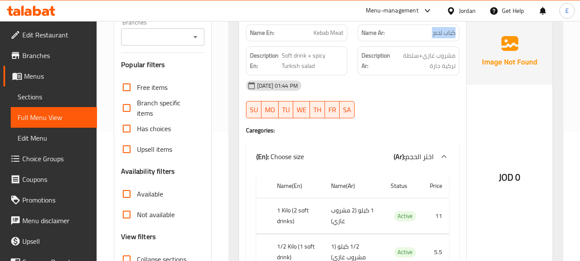
click at [443, 35] on span "كباب لحم" at bounding box center [444, 32] width 22 height 9
click at [323, 32] on span "Kebab Meat" at bounding box center [329, 32] width 30 height 9
click at [449, 26] on div "Name Ar: كباب لحم" at bounding box center [409, 32] width 102 height 17
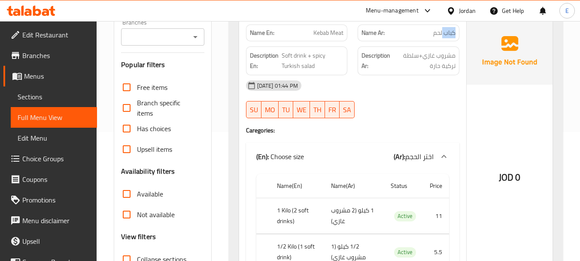
click at [449, 26] on div "Name Ar: كباب لحم" at bounding box center [409, 32] width 102 height 17
click at [417, 92] on div "[DATE] 01:44 PM" at bounding box center [353, 85] width 224 height 21
click at [445, 68] on span "مشروب غازي+سلطة تركية حارة" at bounding box center [424, 60] width 63 height 21
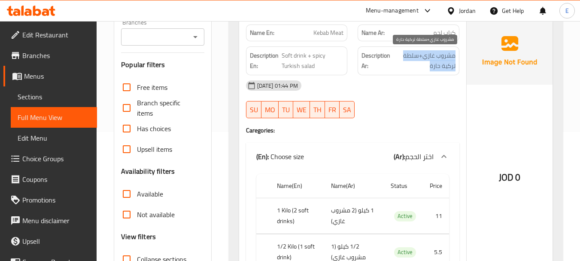
click at [445, 68] on span "مشروب غازي+سلطة تركية حارة" at bounding box center [424, 60] width 63 height 21
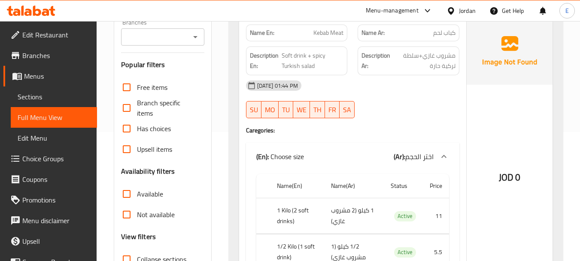
click at [432, 96] on div "11-08-2025 01:44 PM SU MO TU WE TH FR SA" at bounding box center [353, 99] width 224 height 48
drag, startPoint x: 281, startPoint y: 56, endPoint x: 329, endPoint y: 57, distance: 47.7
click at [329, 57] on h6 "Description En: Soft drink + spicy Turkish salad" at bounding box center [297, 60] width 94 height 21
click at [329, 61] on span "Soft drink + spicy Turkish salad" at bounding box center [313, 60] width 62 height 21
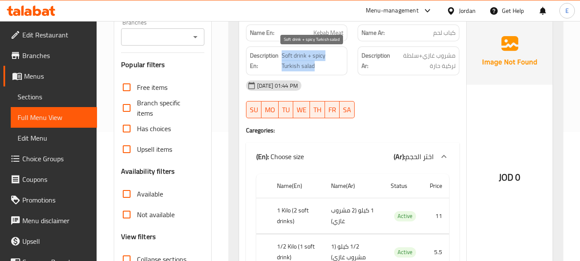
click at [329, 61] on span "Soft drink + spicy Turkish salad" at bounding box center [313, 60] width 62 height 21
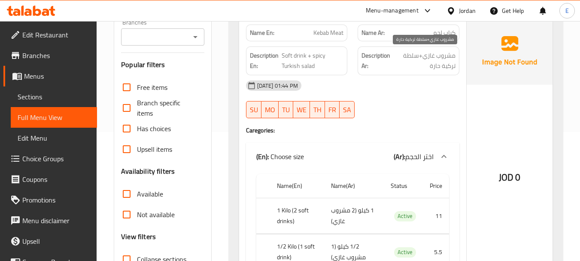
click at [440, 54] on span "مشروب غازي+سلطة تركية حارة" at bounding box center [424, 60] width 63 height 21
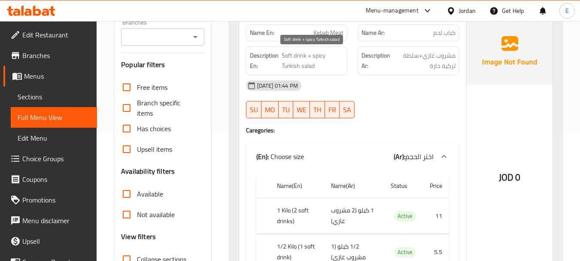
click at [332, 61] on span "Soft drink + spicy Turkish salad" at bounding box center [313, 60] width 62 height 21
click at [410, 95] on div "[DATE] 01:44 PM" at bounding box center [353, 85] width 224 height 21
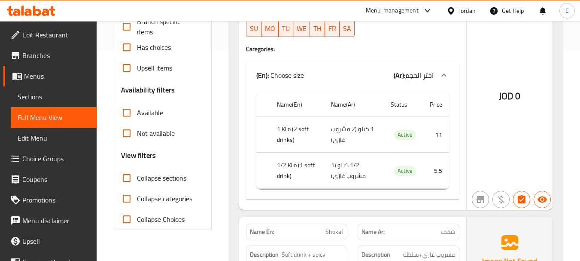
scroll to position [215, 0]
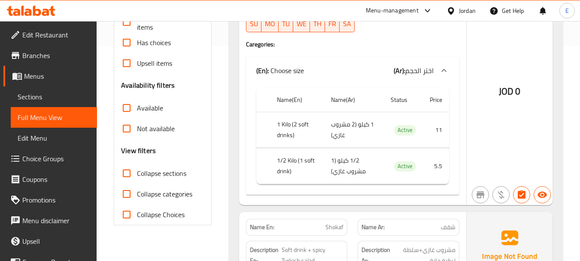
click at [364, 122] on td "1 كيلو (2 مشروب غازي)" at bounding box center [354, 130] width 60 height 36
click at [284, 128] on th "1 Kilo (2 soft drinks)" at bounding box center [297, 130] width 55 height 36
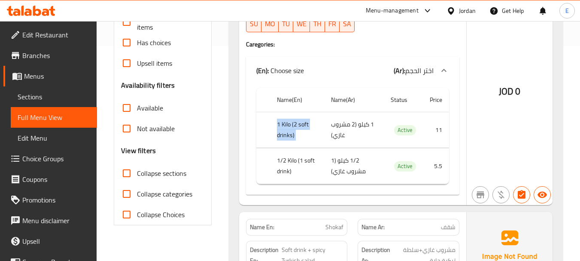
click at [284, 128] on th "1 Kilo (2 soft drinks)" at bounding box center [297, 130] width 55 height 36
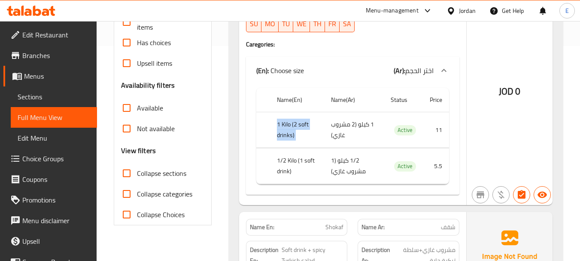
click at [284, 128] on th "1 Kilo (2 soft drinks)" at bounding box center [297, 130] width 55 height 36
click at [333, 163] on td "1/2 كيلو (1 مشروب غازي)" at bounding box center [354, 166] width 60 height 36
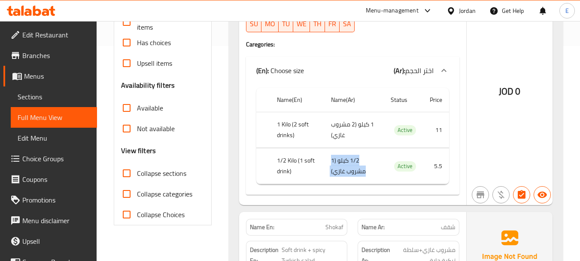
click at [333, 163] on td "1/2 كيلو (1 مشروب غازي)" at bounding box center [354, 166] width 60 height 36
click at [305, 159] on th "1/2 Kilo (1 soft drink)" at bounding box center [297, 166] width 55 height 36
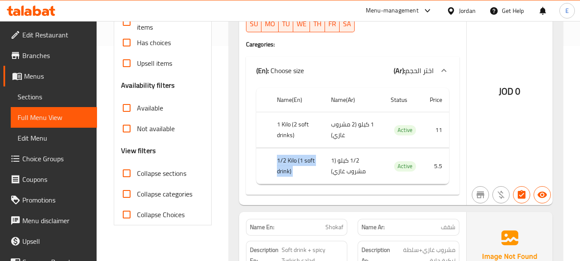
click at [305, 159] on th "1/2 Kilo (1 soft drink)" at bounding box center [297, 166] width 55 height 36
click at [296, 171] on th "1/2 Kilo (1 soft drink)" at bounding box center [297, 166] width 55 height 36
drag, startPoint x: 278, startPoint y: 154, endPoint x: 304, endPoint y: 174, distance: 32.8
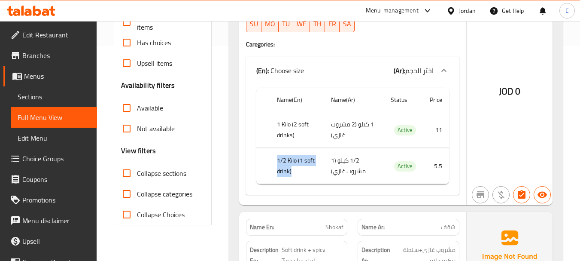
click at [304, 174] on th "1/2 Kilo (1 soft drink)" at bounding box center [297, 166] width 55 height 36
click at [357, 161] on td "1/2 كيلو (1 مشروب غازي)" at bounding box center [354, 166] width 60 height 36
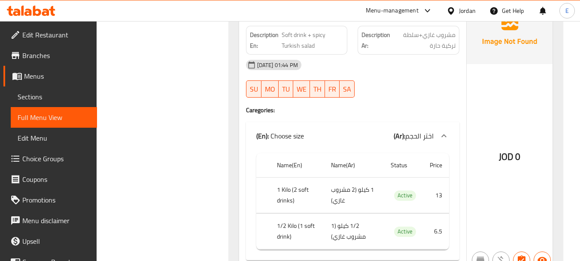
scroll to position [387, 0]
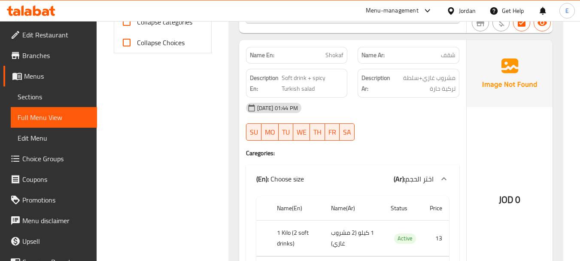
click at [451, 55] on span "شقف" at bounding box center [448, 55] width 15 height 9
click at [338, 54] on span "Shokaf" at bounding box center [335, 55] width 18 height 9
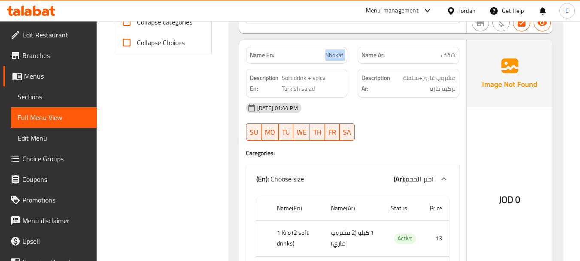
click at [338, 54] on span "Shokaf" at bounding box center [335, 55] width 18 height 9
click at [378, 107] on div "[DATE] 01:44 PM" at bounding box center [353, 107] width 224 height 21
click at [425, 90] on span "مشروب غازي+سلطة تركية حارة" at bounding box center [424, 83] width 63 height 21
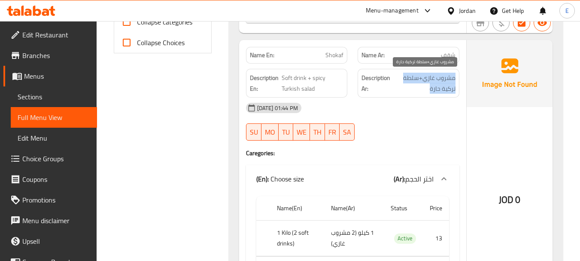
click at [425, 90] on span "مشروب غازي+سلطة تركية حارة" at bounding box center [424, 83] width 63 height 21
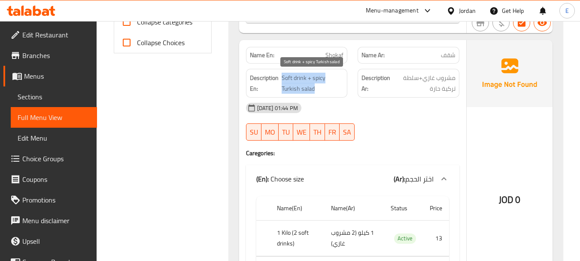
drag, startPoint x: 281, startPoint y: 73, endPoint x: 328, endPoint y: 87, distance: 48.6
click at [328, 87] on h6 "Description En: Soft drink + spicy Turkish salad" at bounding box center [297, 83] width 94 height 21
click at [328, 87] on span "Soft drink + spicy Turkish salad" at bounding box center [313, 83] width 62 height 21
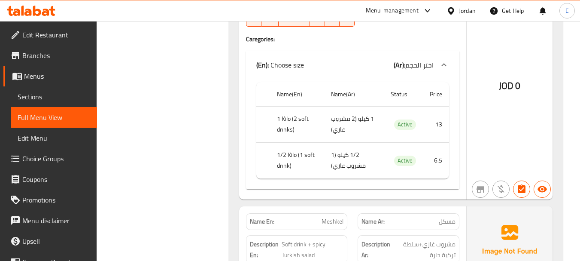
scroll to position [515, 0]
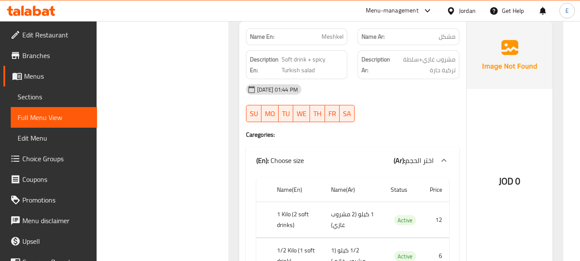
scroll to position [687, 0]
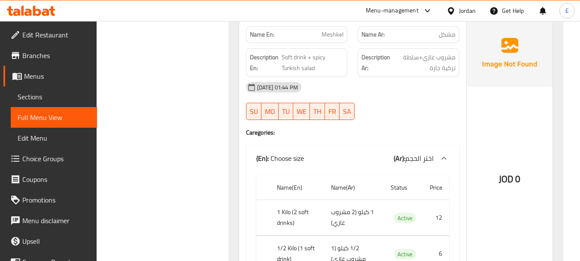
click at [449, 37] on span "مشكل" at bounding box center [447, 34] width 17 height 9
click at [339, 35] on span "Meshkel" at bounding box center [333, 34] width 22 height 9
click at [448, 30] on span "مشكل" at bounding box center [447, 34] width 17 height 9
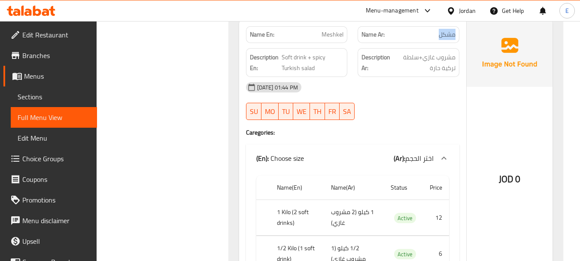
click at [448, 30] on span "مشكل" at bounding box center [447, 34] width 17 height 9
click at [448, 92] on div "[DATE] 01:44 PM" at bounding box center [353, 87] width 224 height 21
click at [446, 70] on span "مشروب غازي+سلطة تركية حارة" at bounding box center [424, 62] width 63 height 21
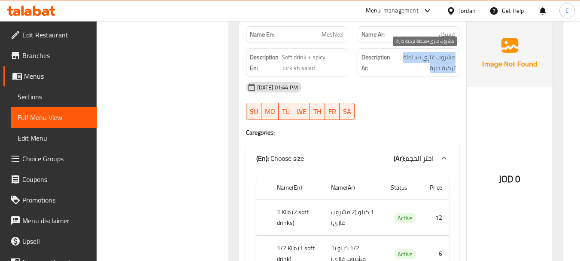
click at [446, 70] on span "مشروب غازي+سلطة تركية حارة" at bounding box center [424, 62] width 63 height 21
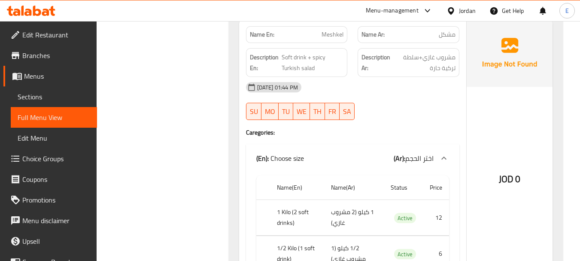
click at [448, 89] on div "[DATE] 01:44 PM" at bounding box center [353, 87] width 224 height 21
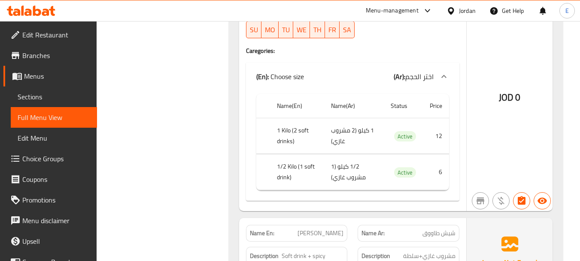
scroll to position [773, 0]
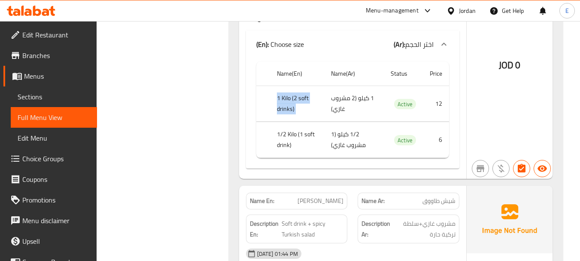
scroll to position [816, 0]
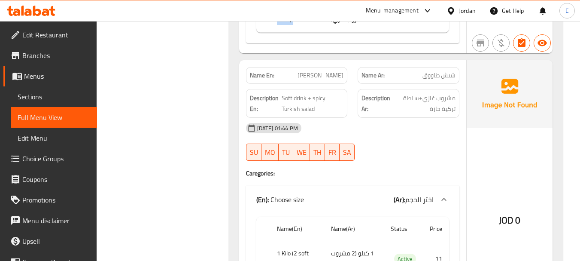
scroll to position [945, 0]
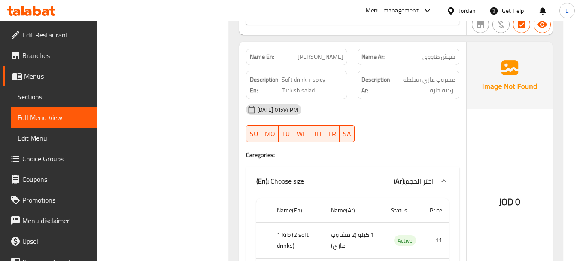
click at [434, 60] on span "شيش طاووق" at bounding box center [439, 56] width 33 height 9
click at [349, 58] on div "Name En: Shish Tawook" at bounding box center [297, 56] width 112 height 27
click at [342, 58] on span "[PERSON_NAME]" at bounding box center [321, 56] width 46 height 9
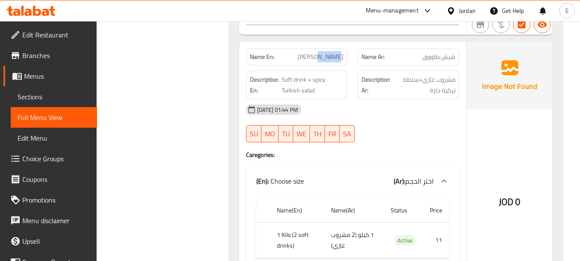
click at [342, 58] on span "[PERSON_NAME]" at bounding box center [321, 56] width 46 height 9
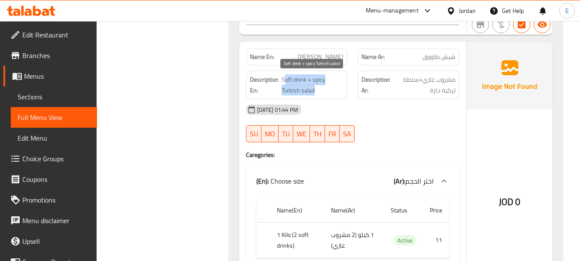
drag, startPoint x: 284, startPoint y: 77, endPoint x: 327, endPoint y: 88, distance: 44.4
click at [327, 88] on span "Soft drink + spicy Turkish salad" at bounding box center [313, 84] width 62 height 21
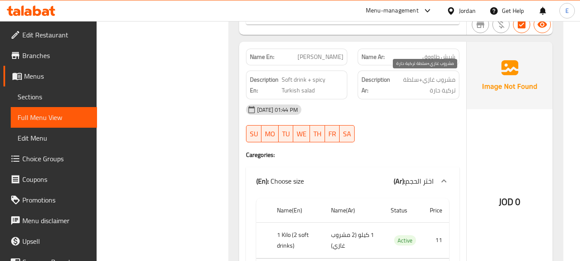
click at [414, 82] on span "مشروب غازي+سلطة تركية حارة" at bounding box center [424, 84] width 63 height 21
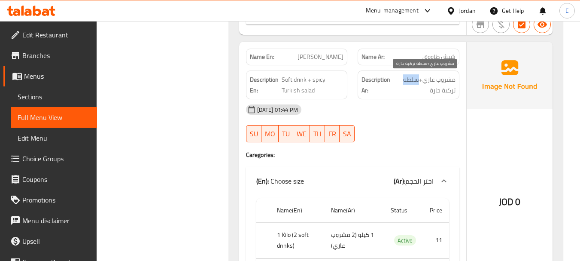
click at [414, 82] on span "مشروب غازي+سلطة تركية حارة" at bounding box center [424, 84] width 63 height 21
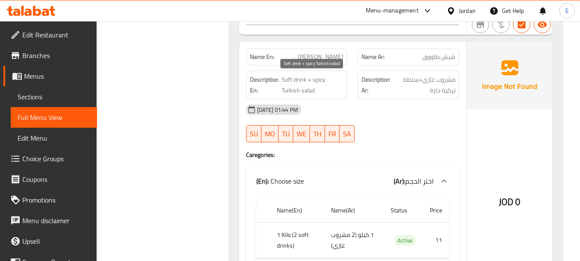
click at [319, 94] on span "Soft drink + spicy Turkish salad" at bounding box center [313, 84] width 62 height 21
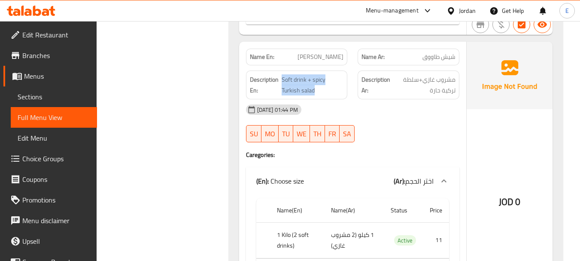
click at [332, 96] on div "Description En: Soft drink + spicy Turkish salad" at bounding box center [297, 84] width 102 height 29
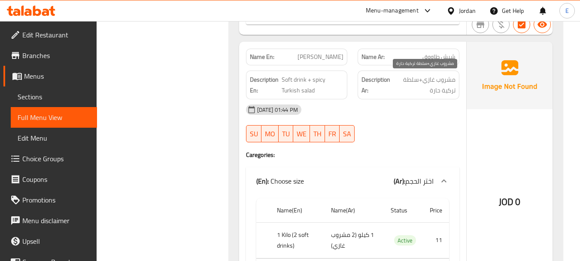
click at [447, 88] on span "مشروب غازي+سلطة تركية حارة" at bounding box center [424, 84] width 63 height 21
click at [417, 101] on div "[DATE] 01:44 PM" at bounding box center [353, 109] width 224 height 21
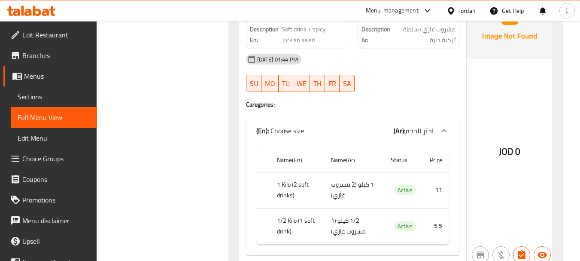
scroll to position [1031, 0]
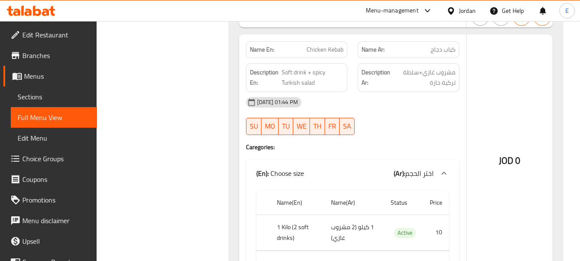
scroll to position [1245, 0]
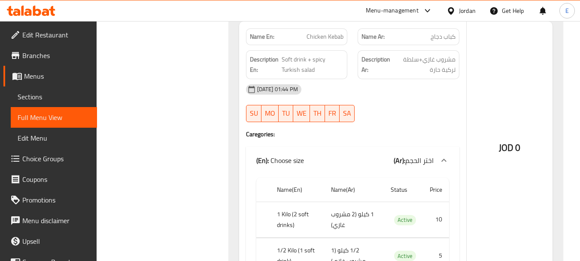
click at [449, 39] on span "كباب دجاج" at bounding box center [443, 36] width 25 height 9
click at [340, 32] on span "Chicken Kebab" at bounding box center [325, 36] width 37 height 9
click at [339, 32] on span "Chicken Kebab" at bounding box center [325, 36] width 37 height 9
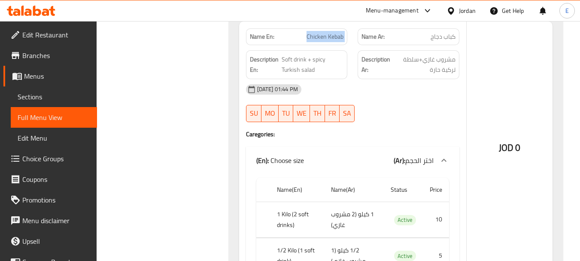
click at [339, 32] on span "Chicken Kebab" at bounding box center [325, 36] width 37 height 9
click at [401, 101] on div "11-08-2025 01:44 PM SU MO TU WE TH FR SA" at bounding box center [353, 103] width 224 height 48
click at [432, 71] on span "مشروب غازي+سلطة تركية حارة" at bounding box center [424, 64] width 63 height 21
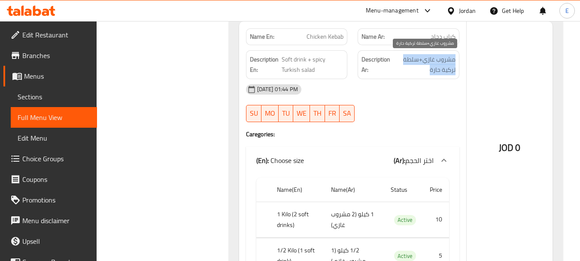
click at [432, 71] on span "مشروب غازي+سلطة تركية حارة" at bounding box center [424, 64] width 63 height 21
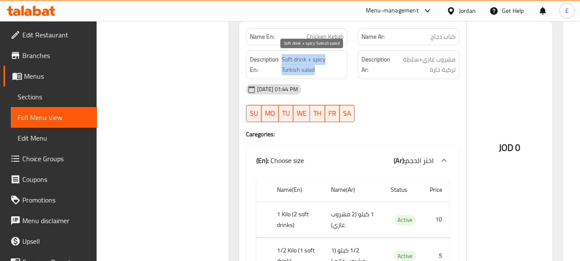
drag, startPoint x: 282, startPoint y: 59, endPoint x: 333, endPoint y: 69, distance: 52.0
click at [333, 69] on span "Soft drink + spicy Turkish salad" at bounding box center [313, 64] width 62 height 21
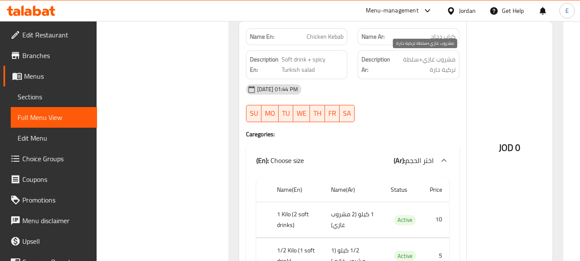
click at [441, 70] on span "مشروب غازي+سلطة تركية حارة" at bounding box center [424, 64] width 63 height 21
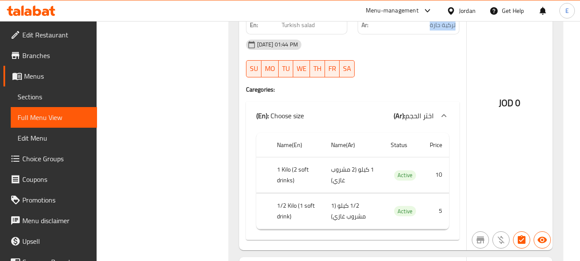
scroll to position [1331, 0]
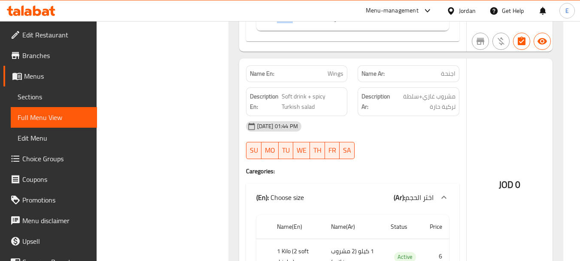
scroll to position [1503, 0]
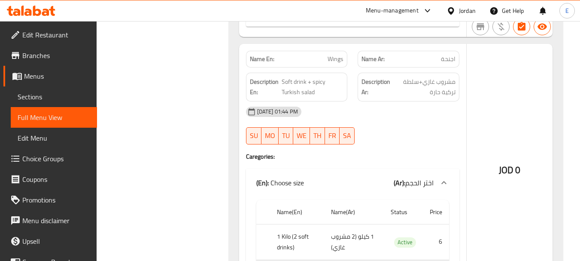
click at [448, 65] on div "Name Ar: اجنحة" at bounding box center [409, 59] width 102 height 17
click at [339, 62] on span "Wings" at bounding box center [336, 59] width 16 height 9
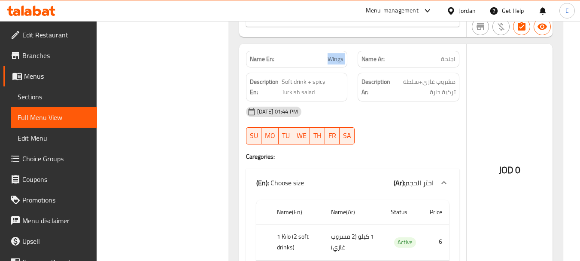
click at [339, 62] on span "Wings" at bounding box center [336, 59] width 16 height 9
click at [329, 79] on span "Soft drink + spicy Turkish salad" at bounding box center [313, 86] width 62 height 21
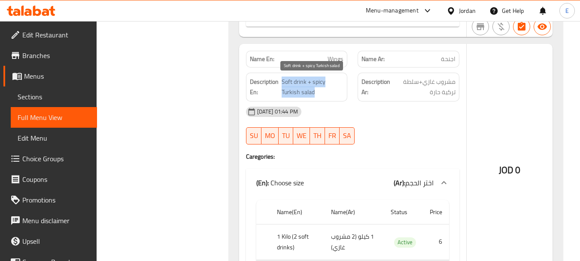
click at [329, 79] on span "Soft drink + spicy Turkish salad" at bounding box center [313, 86] width 62 height 21
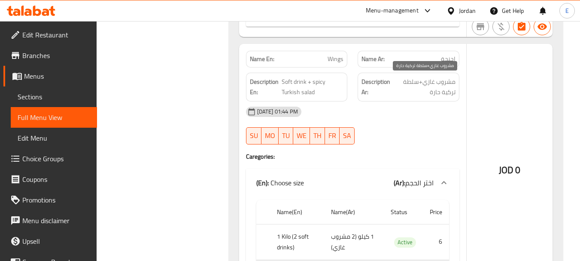
click at [430, 87] on span "مشروب غازي+سلطة تركية حارة" at bounding box center [424, 86] width 63 height 21
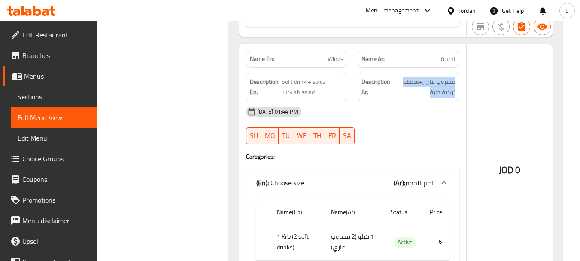
click at [427, 110] on div "[DATE] 01:44 PM" at bounding box center [353, 111] width 224 height 21
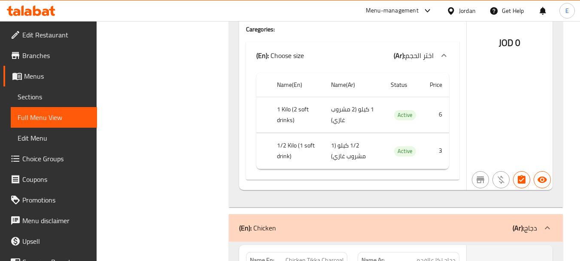
scroll to position [1632, 0]
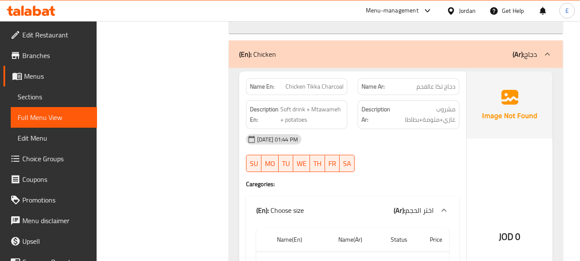
scroll to position [1847, 0]
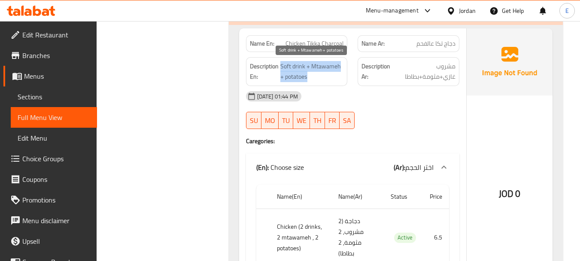
drag, startPoint x: 285, startPoint y: 64, endPoint x: 335, endPoint y: 77, distance: 51.6
click at [335, 77] on span "Soft drink + Mtawameh + potatoes" at bounding box center [312, 71] width 64 height 21
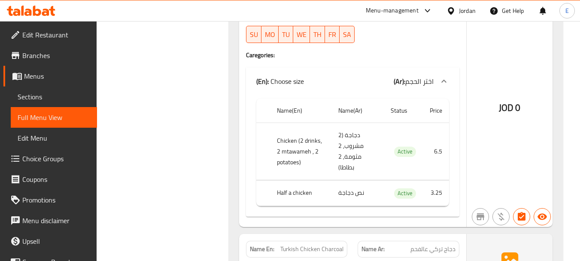
scroll to position [1976, 0]
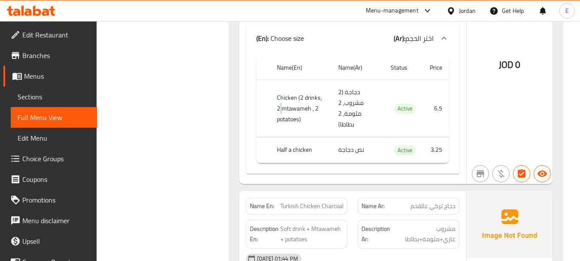
drag, startPoint x: 273, startPoint y: 97, endPoint x: 319, endPoint y: 113, distance: 49.2
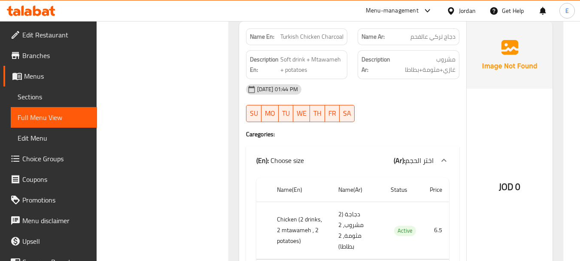
scroll to position [2147, 0]
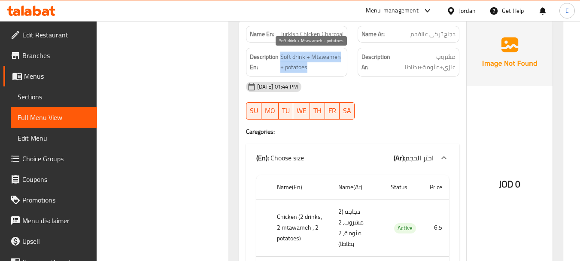
drag, startPoint x: 280, startPoint y: 52, endPoint x: 342, endPoint y: 65, distance: 63.3
click at [342, 65] on span "Soft drink + Mtawameh + potatoes" at bounding box center [312, 62] width 64 height 21
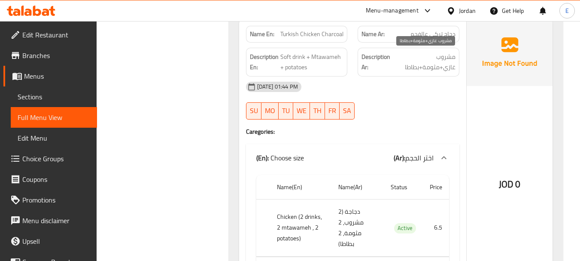
click at [444, 69] on span "مشروب غازي+مثومة+بطاطا" at bounding box center [425, 62] width 61 height 21
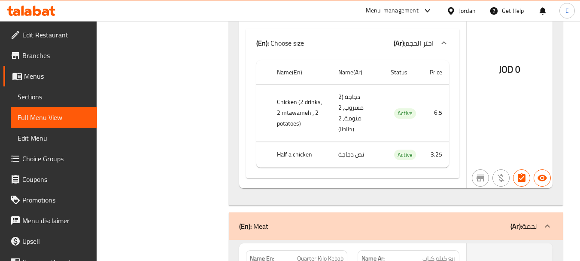
scroll to position [2276, 0]
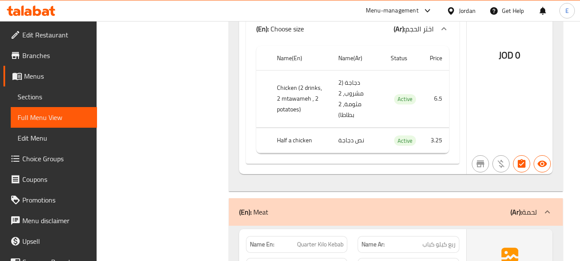
drag, startPoint x: 275, startPoint y: 86, endPoint x: 321, endPoint y: 110, distance: 51.7
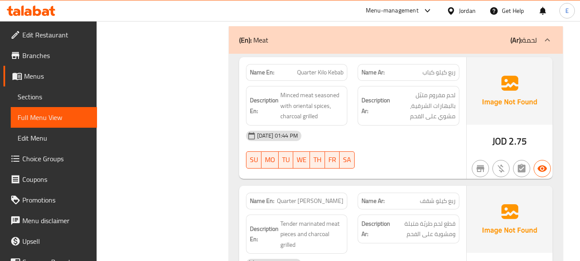
scroll to position [2491, 0]
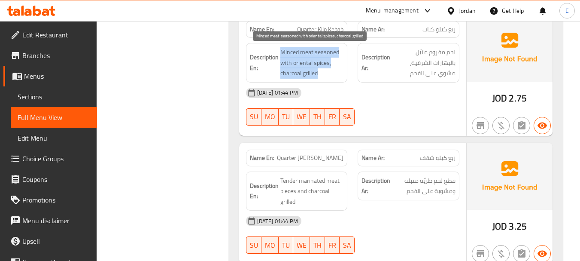
drag, startPoint x: 280, startPoint y: 52, endPoint x: 341, endPoint y: 72, distance: 64.1
click at [341, 72] on span "Minced meat seasoned with oriental spices, charcoal grilled" at bounding box center [312, 63] width 64 height 32
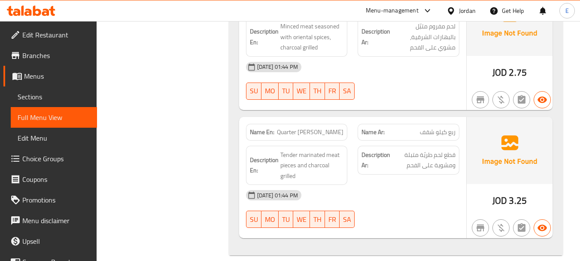
scroll to position [2528, 0]
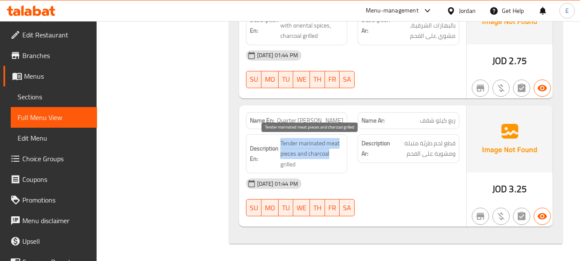
drag, startPoint x: 281, startPoint y: 140, endPoint x: 338, endPoint y: 158, distance: 59.4
click at [338, 158] on span "Tender marinated meat pieces and charcoal grilled" at bounding box center [312, 154] width 64 height 32
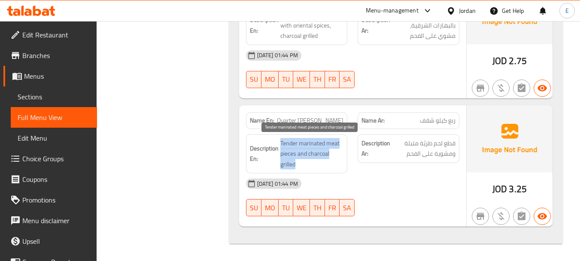
click at [338, 158] on span "Tender marinated meat pieces and charcoal grilled" at bounding box center [312, 154] width 64 height 32
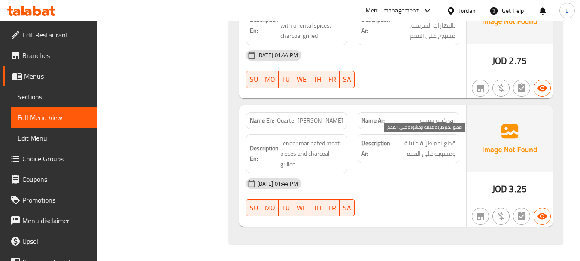
click at [436, 149] on span "قطع لحم طريّة متبلة ومشوية على الفحم" at bounding box center [424, 148] width 64 height 21
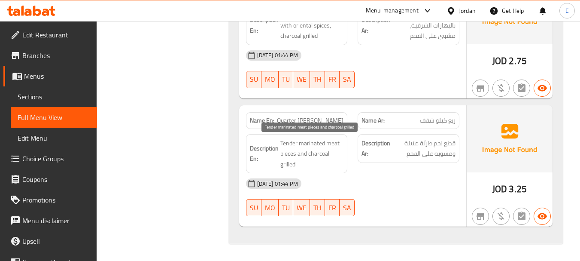
click at [291, 145] on span "Tender marinated meat pieces and charcoal grilled" at bounding box center [312, 154] width 64 height 32
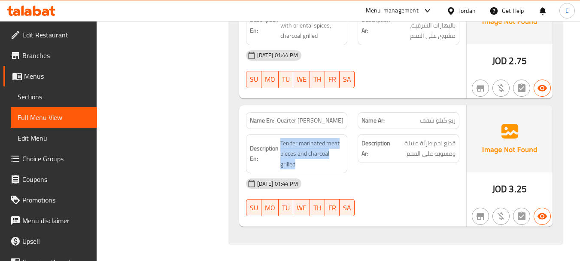
drag, startPoint x: 281, startPoint y: 138, endPoint x: 338, endPoint y: 173, distance: 66.3
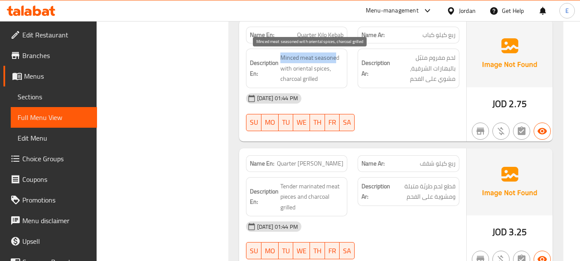
drag, startPoint x: 278, startPoint y: 53, endPoint x: 335, endPoint y: 54, distance: 56.7
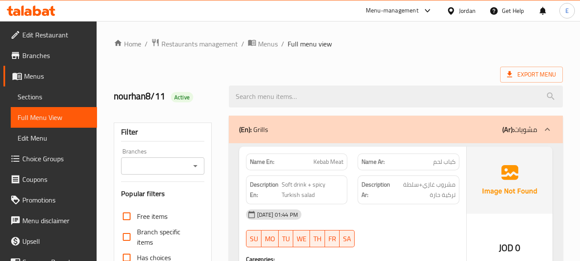
click at [455, 12] on icon at bounding box center [451, 10] width 9 height 9
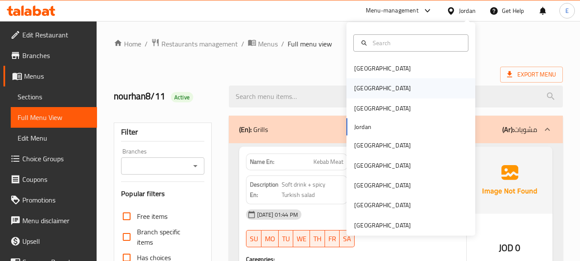
click at [359, 89] on div "[GEOGRAPHIC_DATA]" at bounding box center [382, 87] width 57 height 9
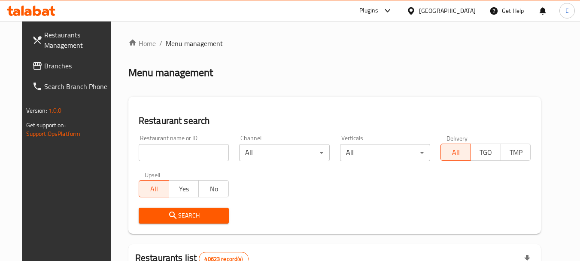
click at [44, 68] on span "Branches" at bounding box center [78, 66] width 68 height 10
